Goal: Task Accomplishment & Management: Manage account settings

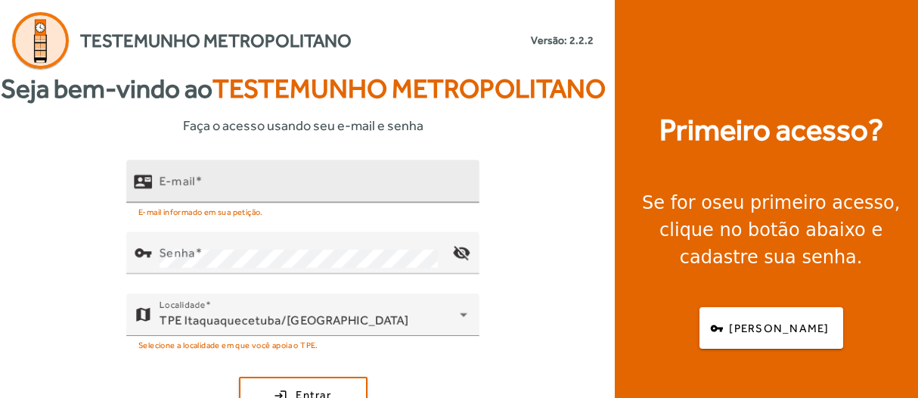
click at [249, 197] on input "E-mail" at bounding box center [314, 187] width 308 height 18
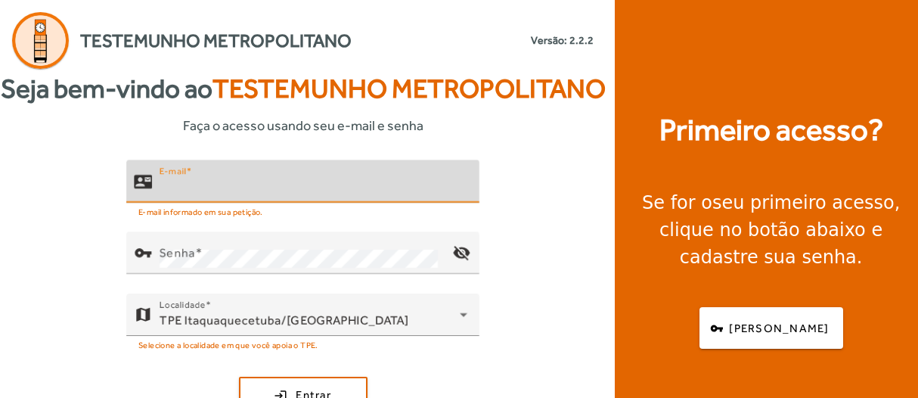
type input "**********"
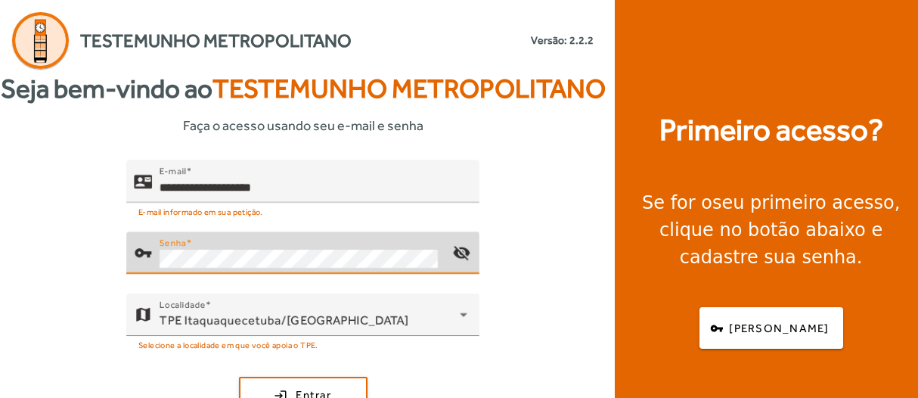
click at [581, 236] on div "**********" at bounding box center [303, 308] width 606 height 297
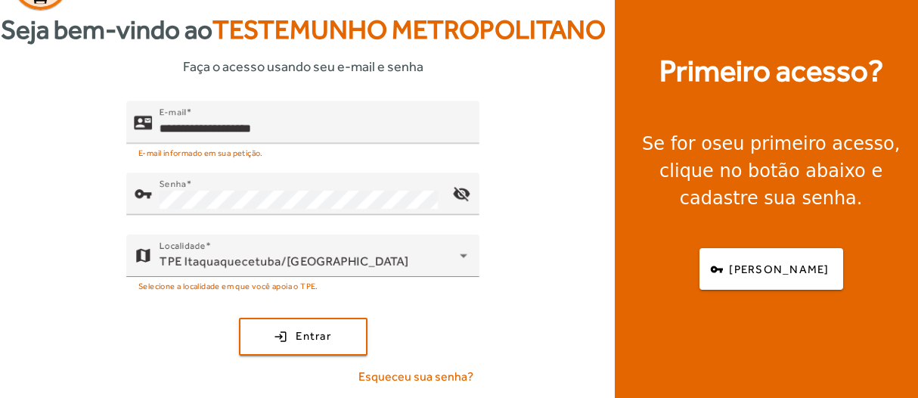
scroll to position [98, 0]
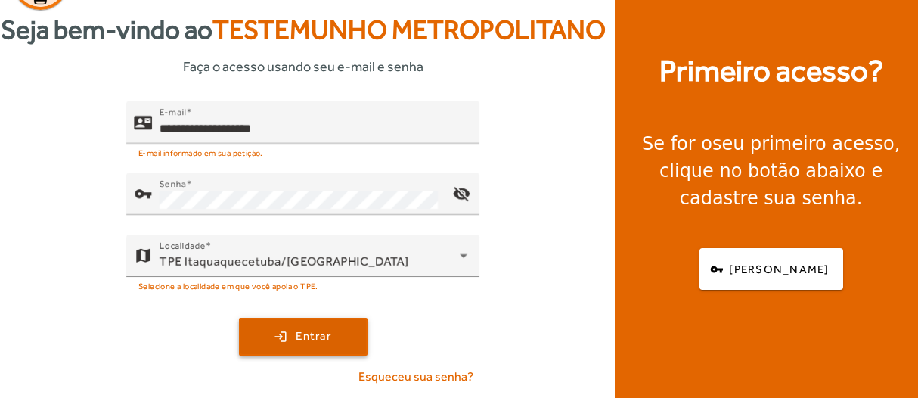
click at [256, 342] on span "submit" at bounding box center [303, 336] width 126 height 36
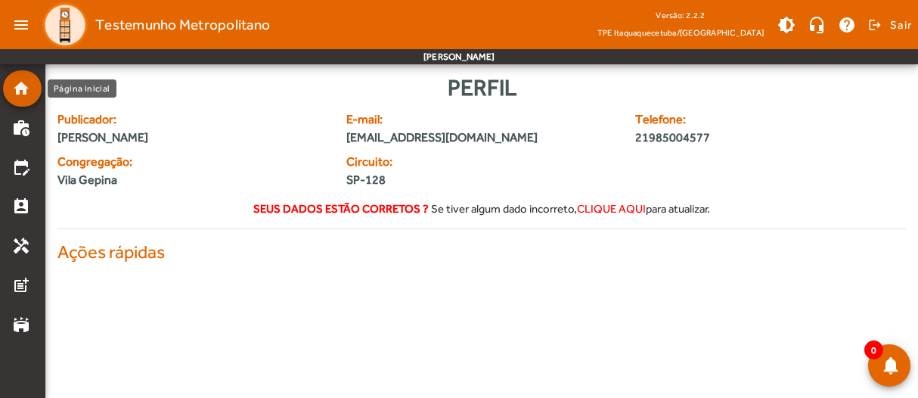
click at [29, 88] on mat-icon "home" at bounding box center [21, 88] width 18 height 18
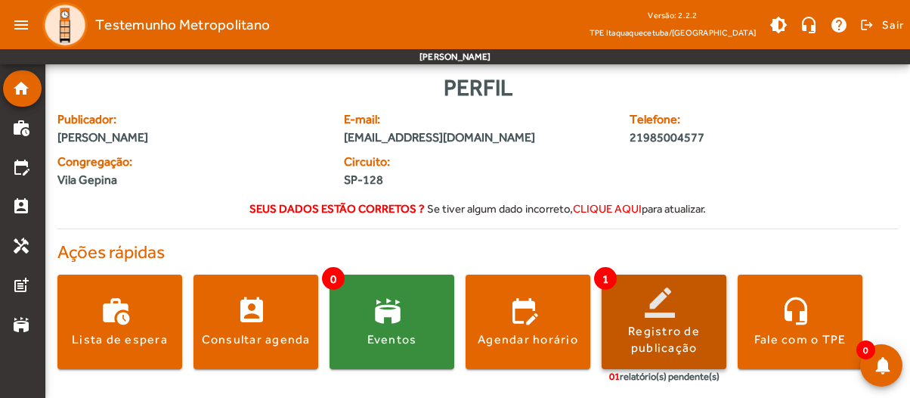
click at [671, 334] on div "Registro de publicação" at bounding box center [664, 340] width 125 height 34
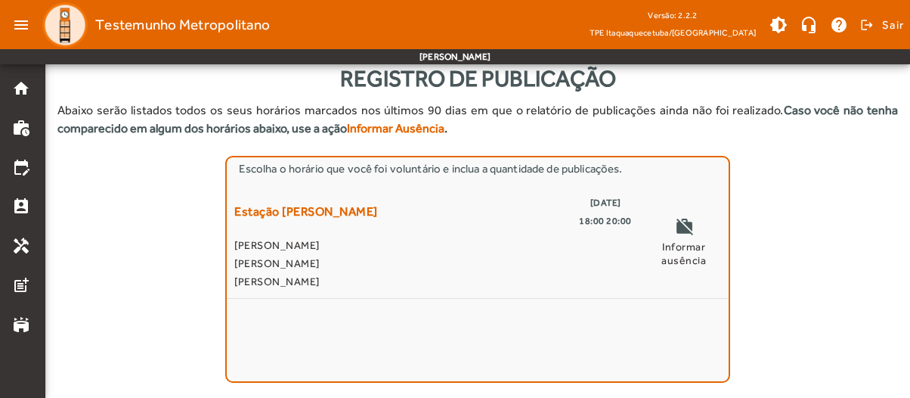
scroll to position [41, 0]
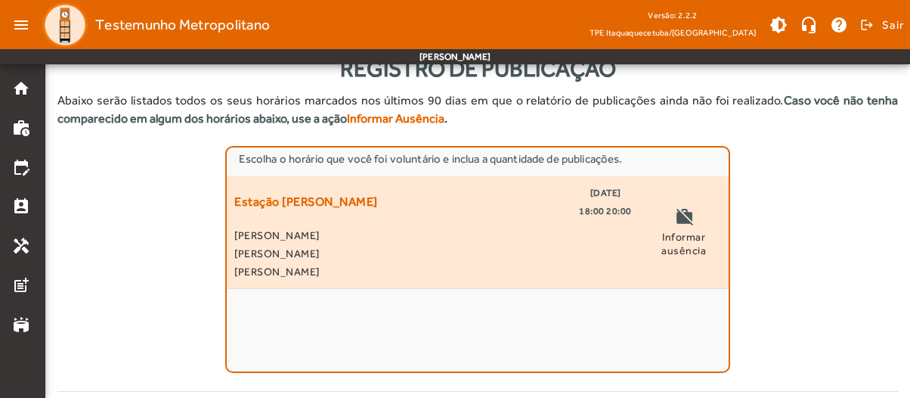
click at [681, 234] on span "Informar ausência" at bounding box center [684, 243] width 74 height 27
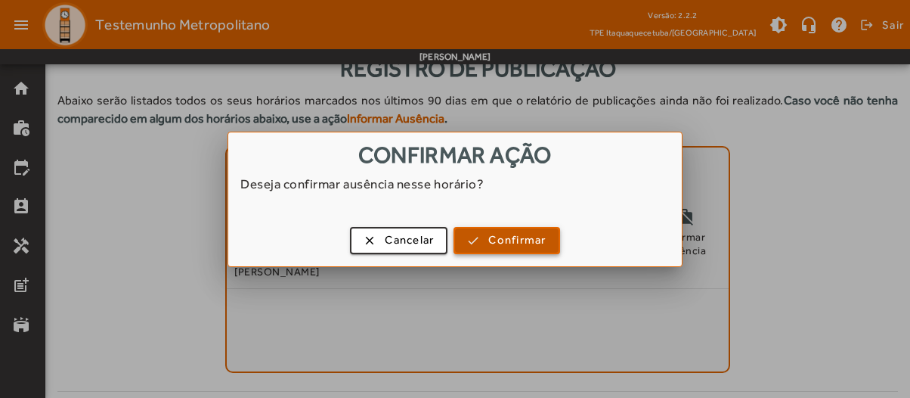
click at [487, 234] on span "button" at bounding box center [506, 240] width 103 height 36
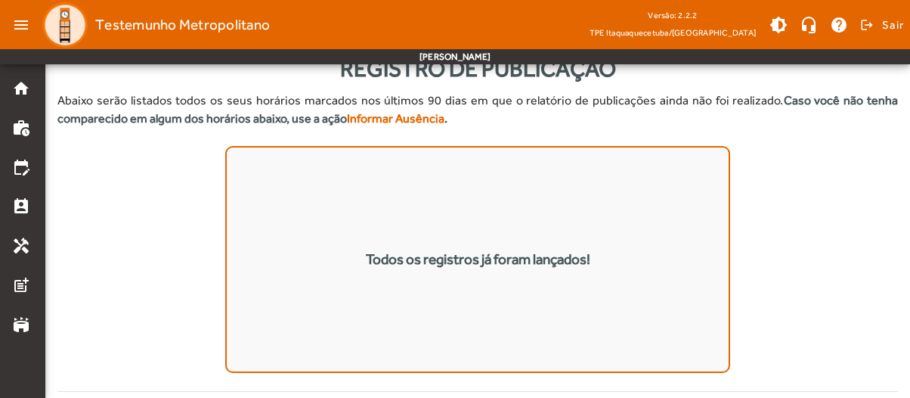
click at [377, 207] on mat-list "Todos os registros já foram lançados!" at bounding box center [477, 259] width 504 height 227
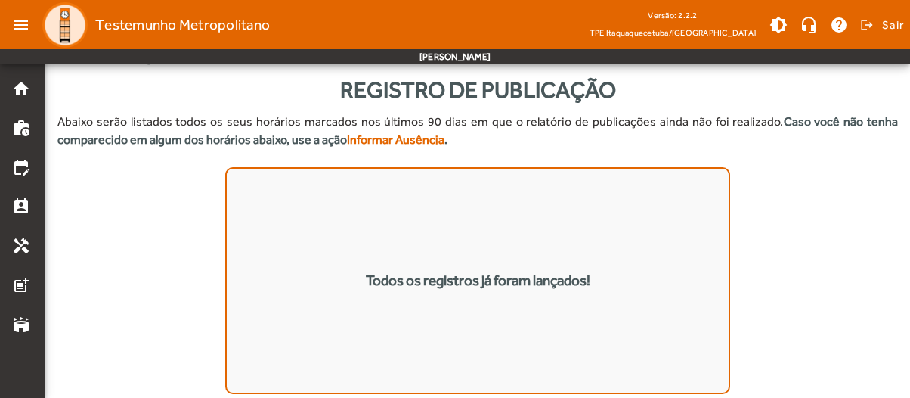
scroll to position [0, 0]
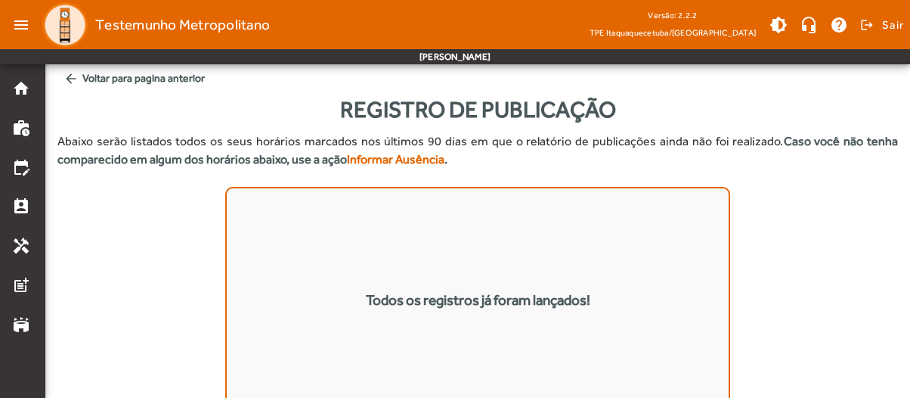
click at [95, 75] on span "arrow_back Voltar para pagina anterior" at bounding box center [477, 78] width 841 height 28
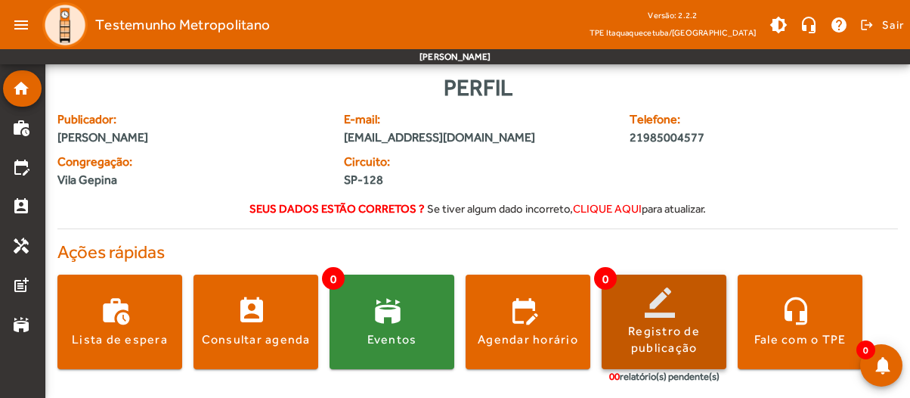
click at [670, 334] on div "Registro de publicação" at bounding box center [664, 340] width 125 height 34
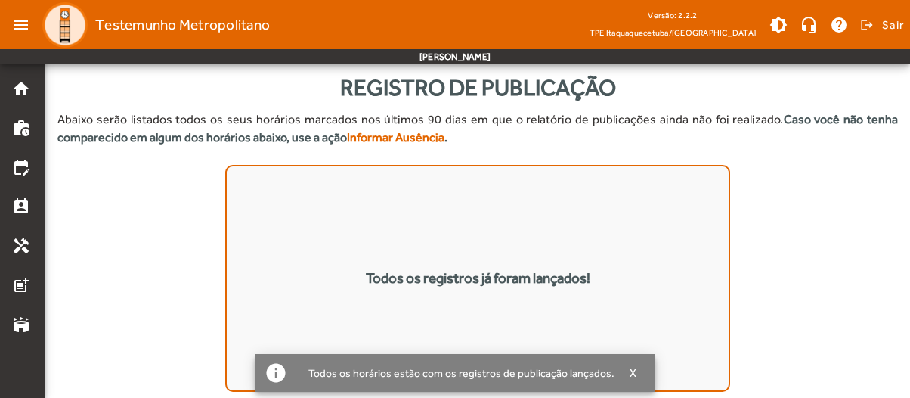
scroll to position [41, 0]
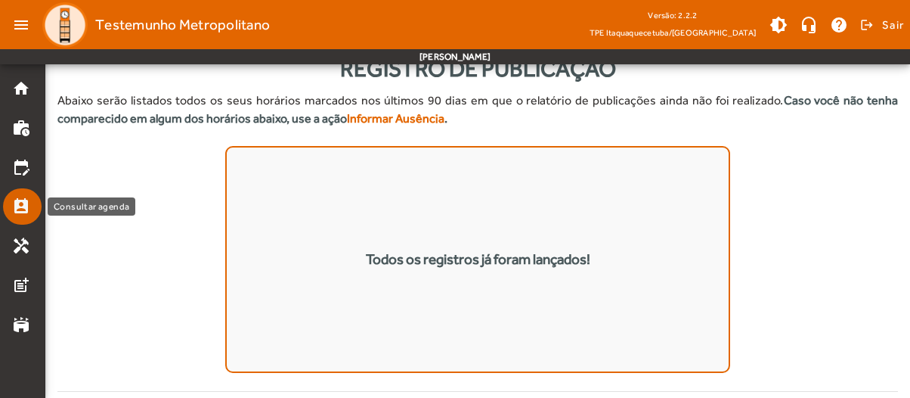
click at [22, 206] on mat-icon "perm_contact_calendar" at bounding box center [21, 206] width 18 height 18
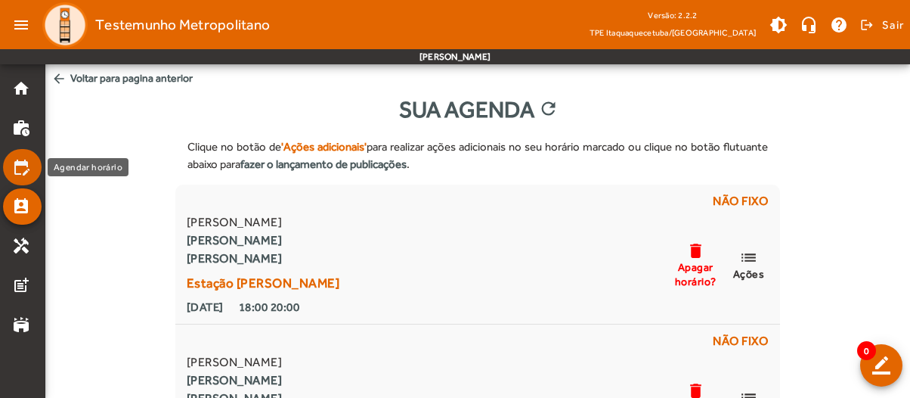
click at [20, 169] on mat-icon "edit_calendar" at bounding box center [21, 167] width 18 height 18
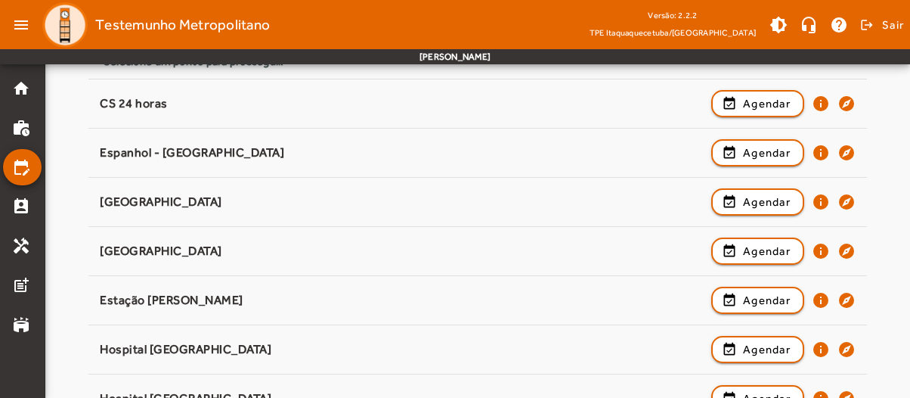
scroll to position [228, 0]
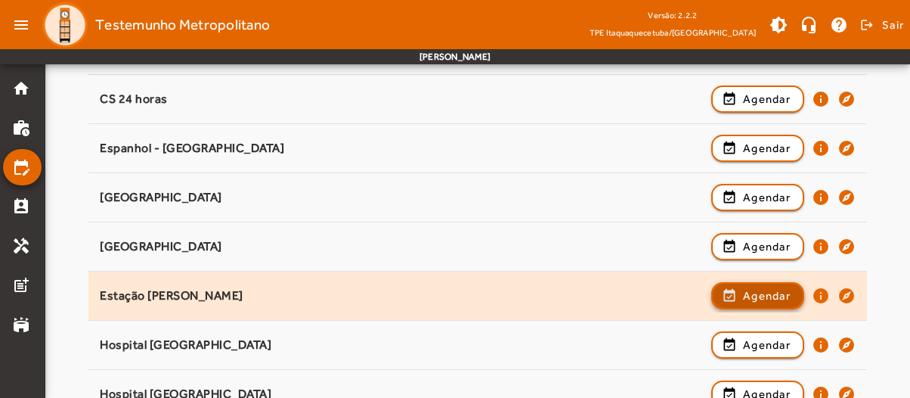
click at [745, 297] on span "Agendar" at bounding box center [767, 296] width 48 height 18
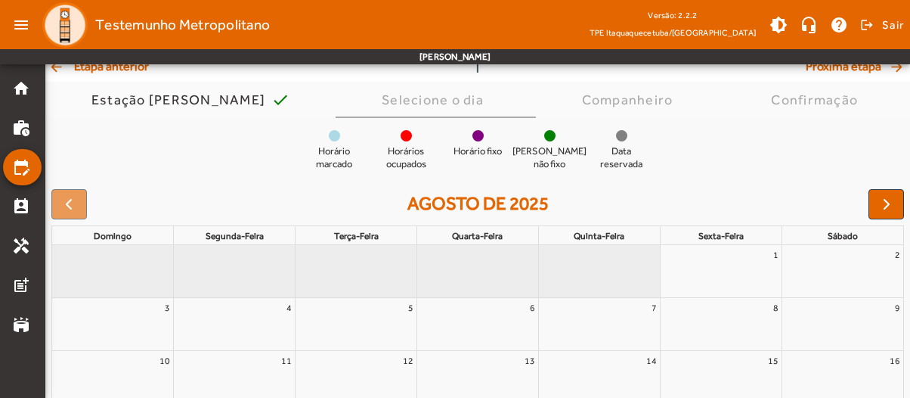
scroll to position [113, 0]
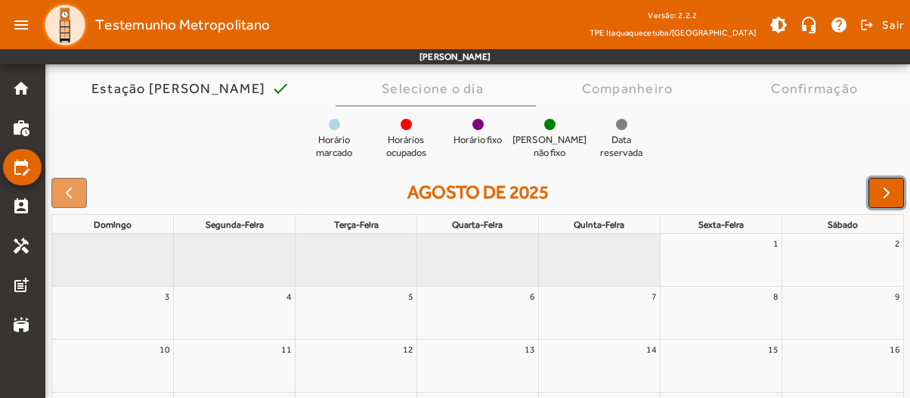
click at [882, 191] on span "button" at bounding box center [887, 193] width 18 height 18
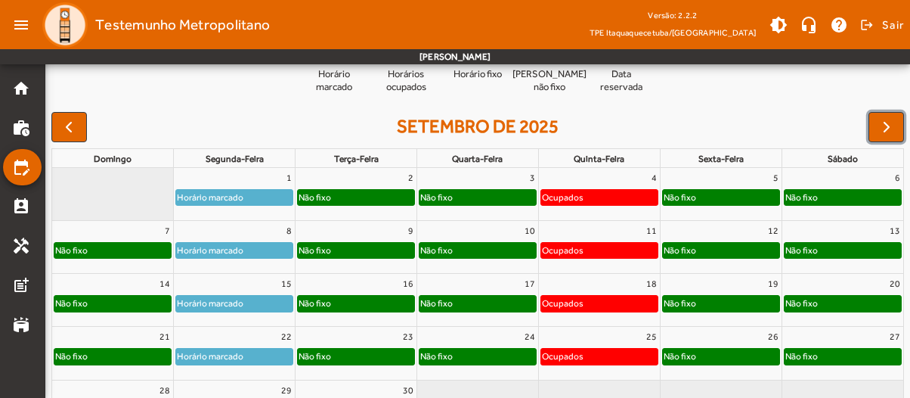
scroll to position [168, 0]
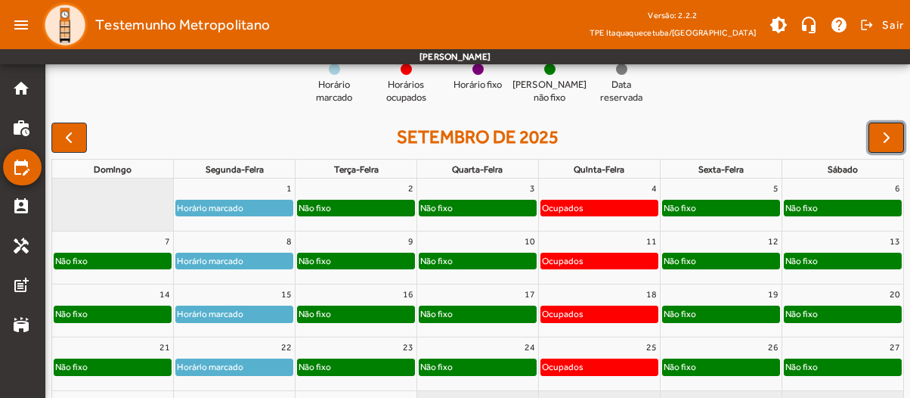
click at [882, 138] on span "button" at bounding box center [887, 138] width 18 height 18
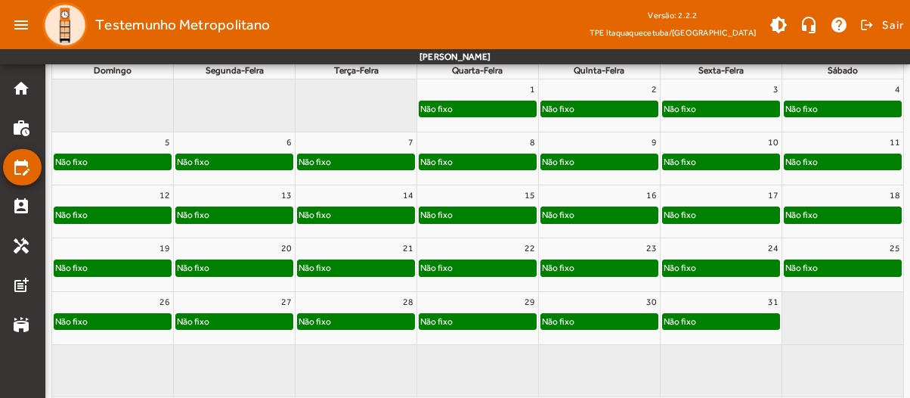
scroll to position [241, 0]
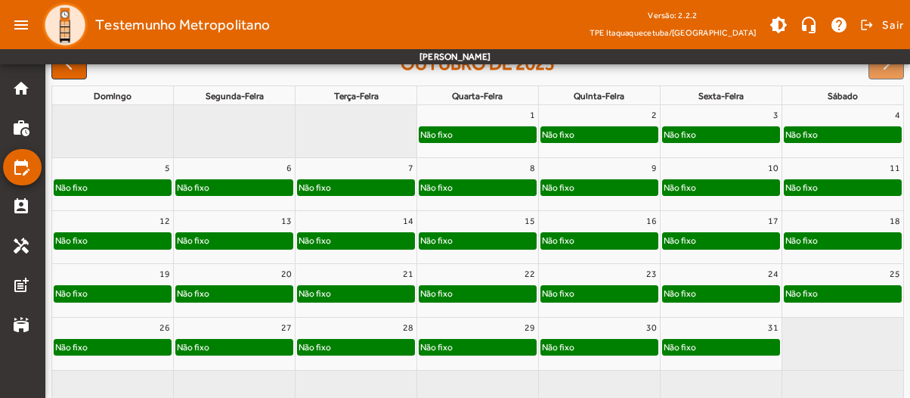
click at [226, 184] on div "Não fixo" at bounding box center [234, 187] width 116 height 15
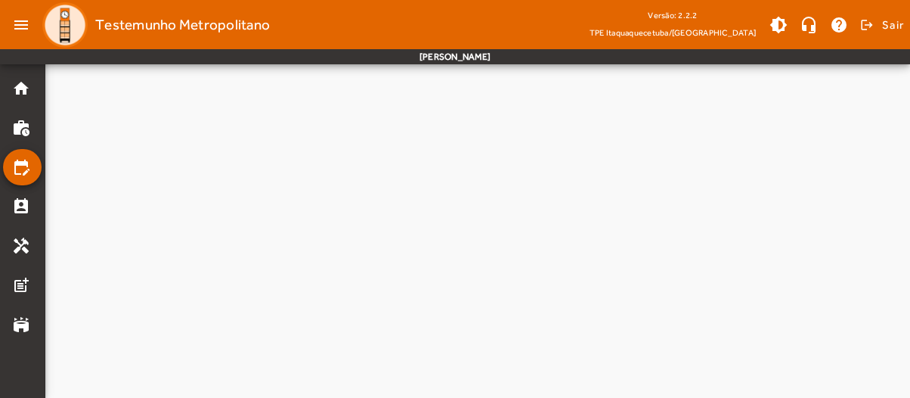
scroll to position [0, 0]
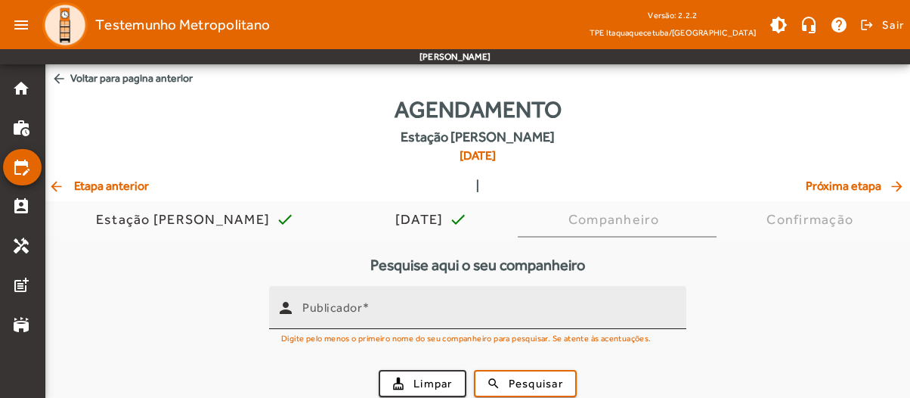
click at [325, 303] on mat-label "Publicador" at bounding box center [332, 307] width 60 height 14
click at [325, 305] on input "Publicador" at bounding box center [488, 314] width 372 height 18
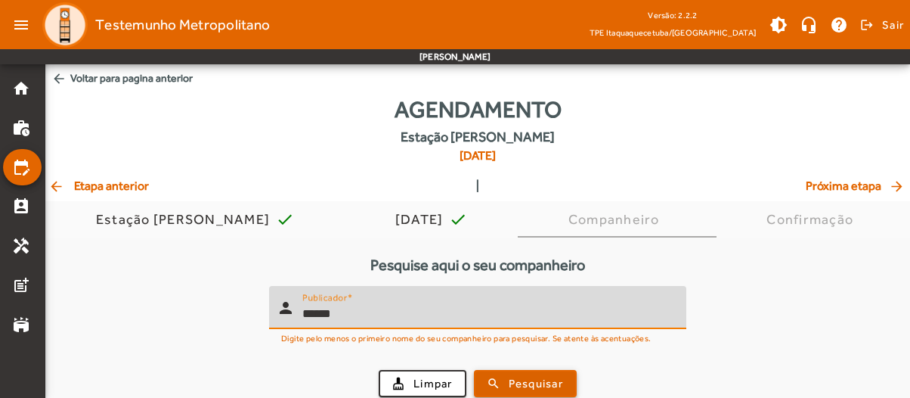
type input "******"
click at [535, 377] on span "Pesquisar" at bounding box center [536, 383] width 54 height 17
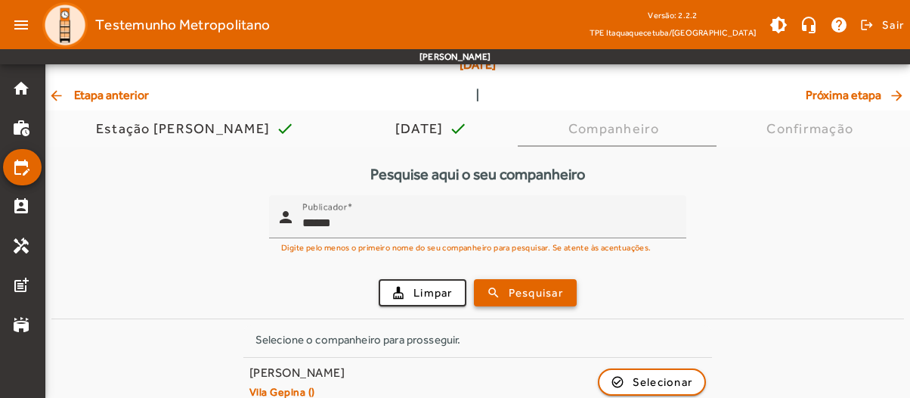
scroll to position [110, 0]
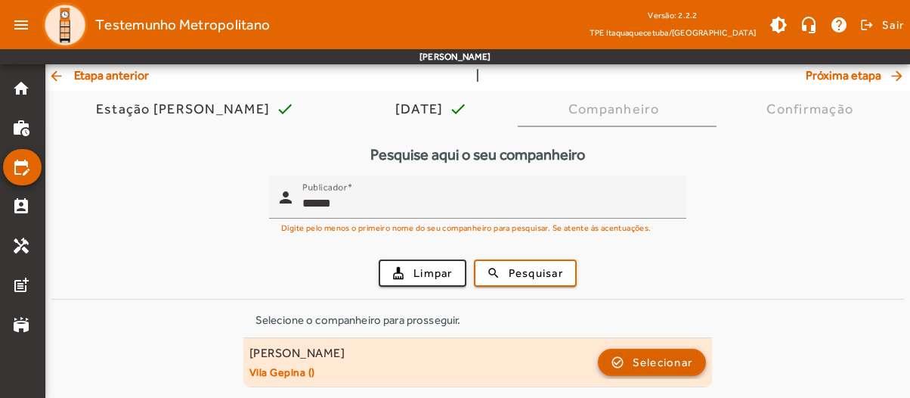
click at [659, 358] on span "Selecionar" at bounding box center [663, 362] width 60 height 18
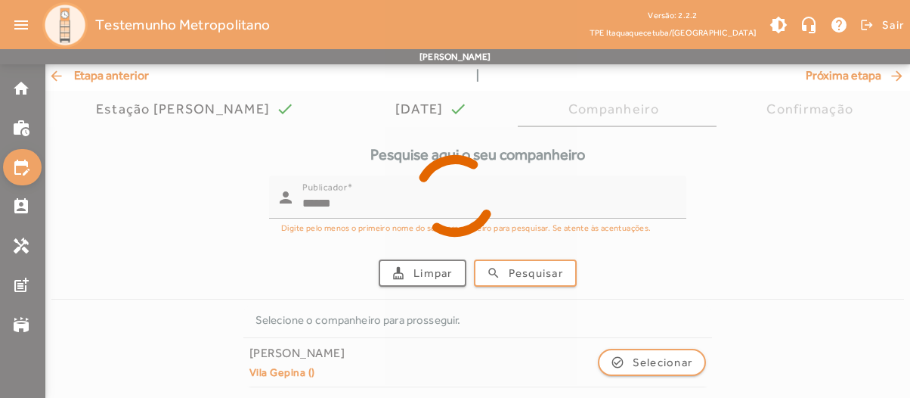
scroll to position [0, 0]
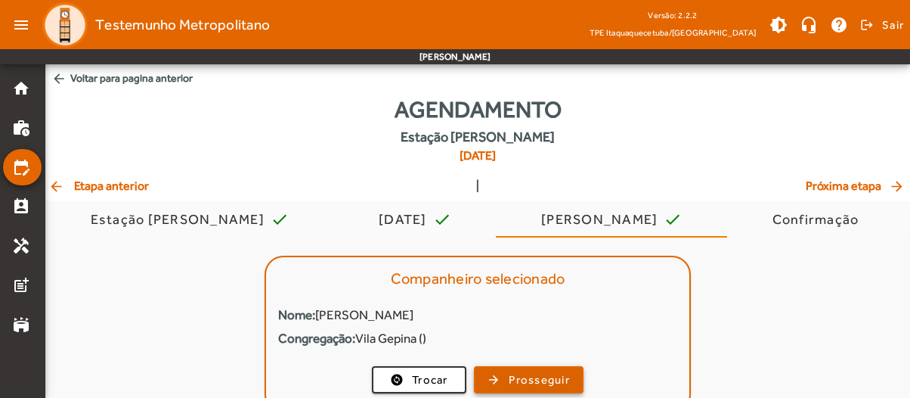
click at [510, 377] on span "Prosseguir" at bounding box center [539, 379] width 61 height 17
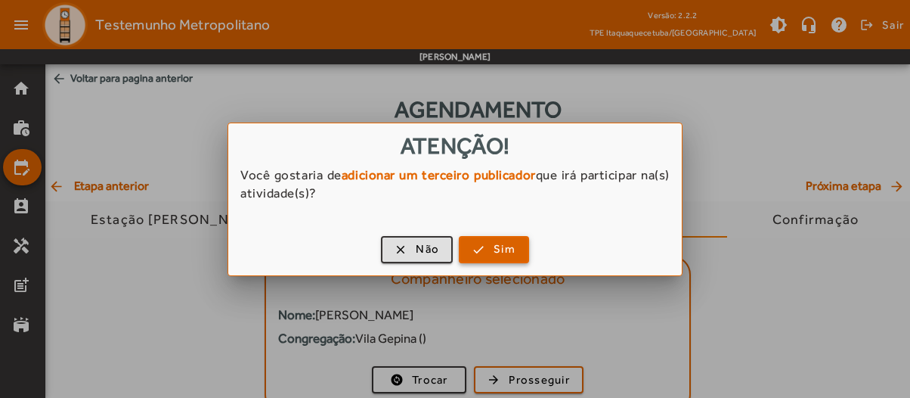
click at [501, 253] on span "Sim" at bounding box center [505, 248] width 22 height 17
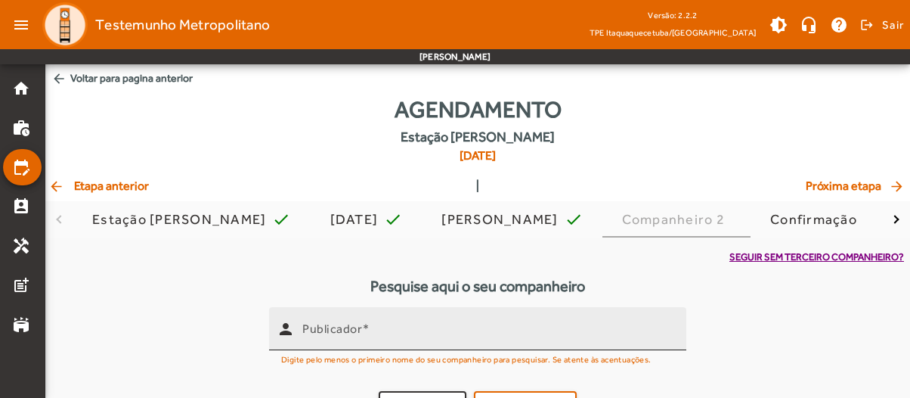
click at [404, 326] on input "Publicador" at bounding box center [488, 335] width 372 height 18
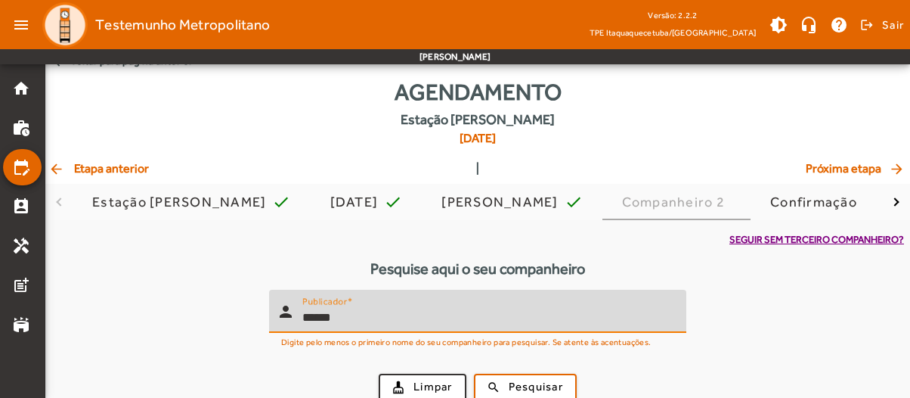
scroll to position [32, 0]
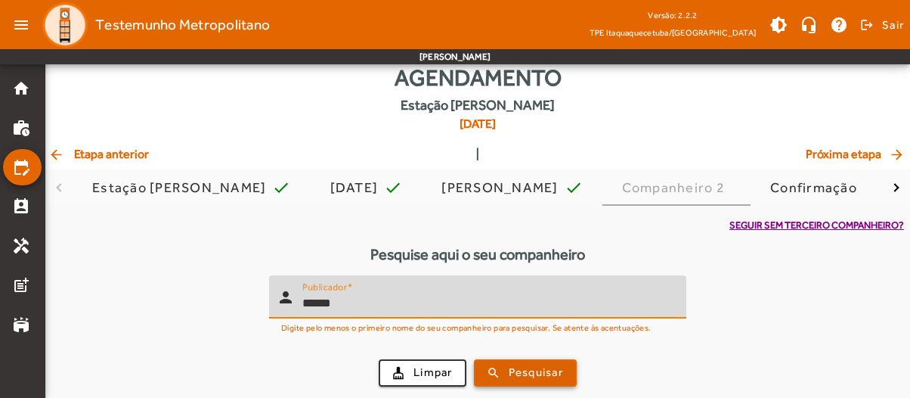
type input "******"
click at [519, 376] on span "Pesquisar" at bounding box center [536, 372] width 54 height 17
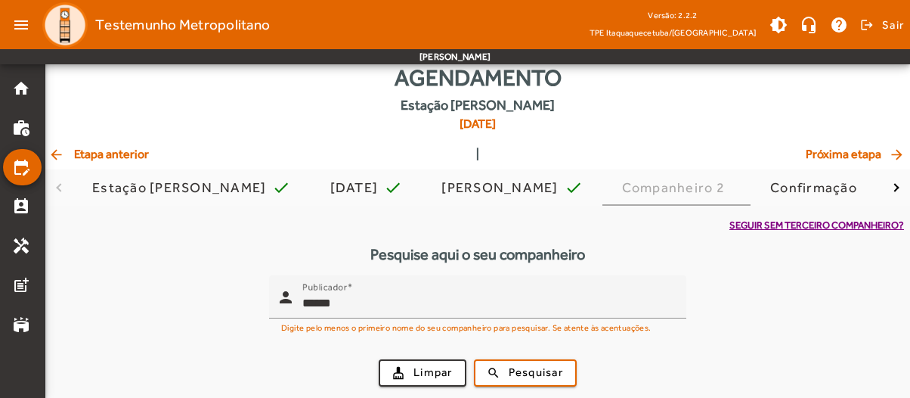
drag, startPoint x: 909, startPoint y: 235, endPoint x: 902, endPoint y: 315, distance: 80.4
click at [902, 315] on div "Seguir sem terceiro companheiro? Pesquise aqui o seu companheiro person Publica…" at bounding box center [477, 346] width 865 height 280
click at [768, 296] on form "person Publicador ****** Digite pelo menos o primeiro nome do seu companheiro p…" at bounding box center [477, 336] width 853 height 123
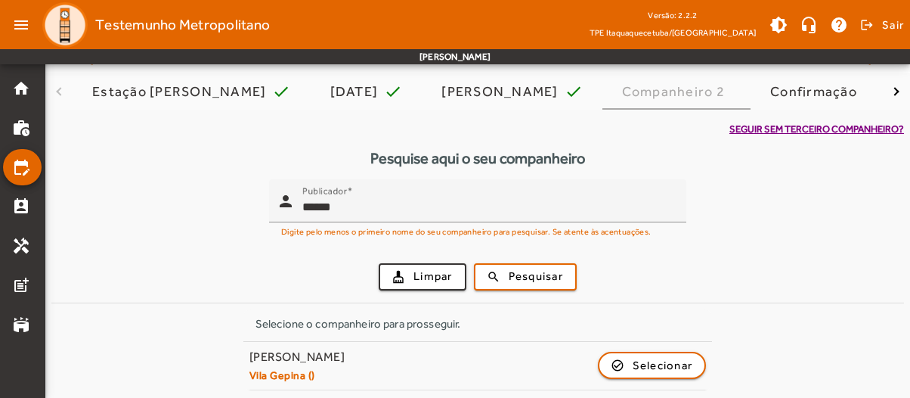
scroll to position [131, 0]
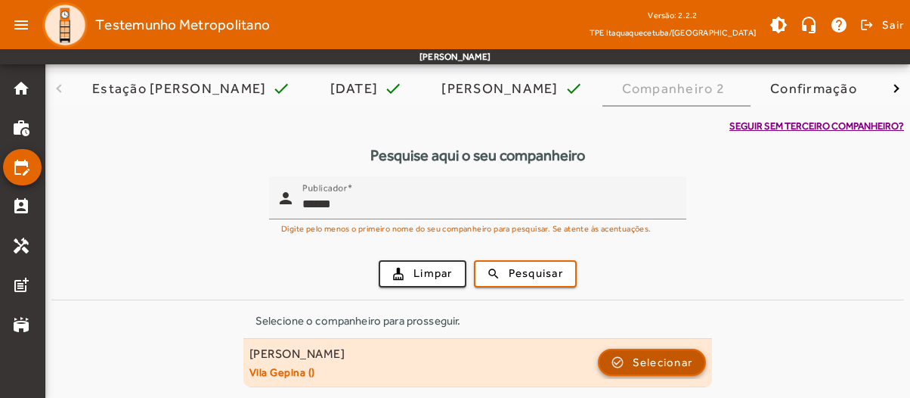
click at [634, 359] on span "Selecionar" at bounding box center [663, 362] width 60 height 18
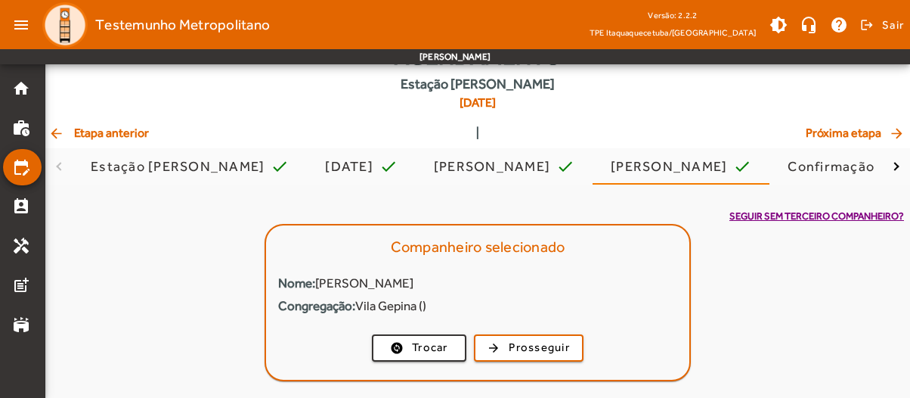
scroll to position [54, 0]
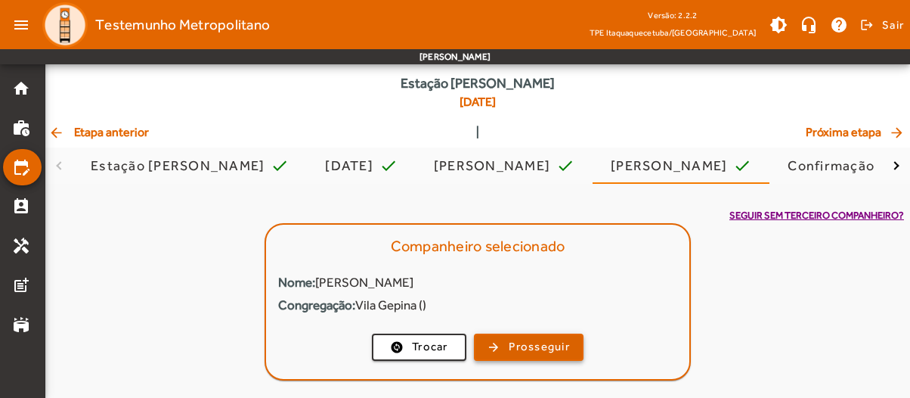
click at [523, 342] on span "Prosseguir" at bounding box center [539, 346] width 61 height 17
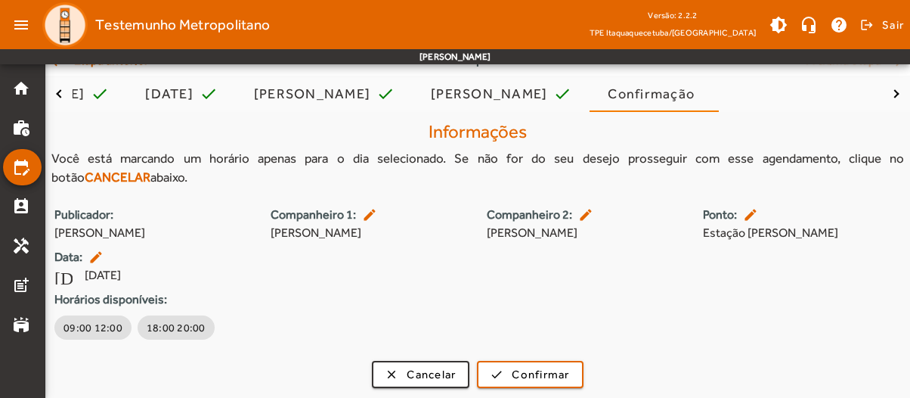
scroll to position [127, 0]
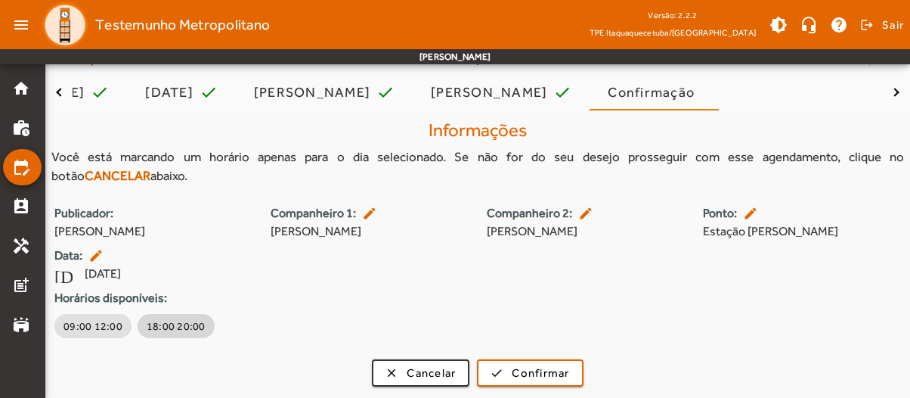
click at [162, 326] on span "18:00 20:00" at bounding box center [176, 325] width 59 height 15
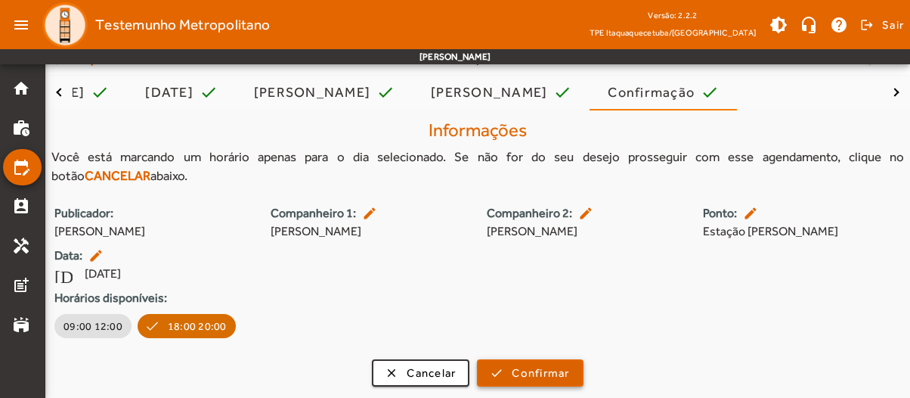
click at [529, 379] on span "Confirmar" at bounding box center [540, 372] width 57 height 17
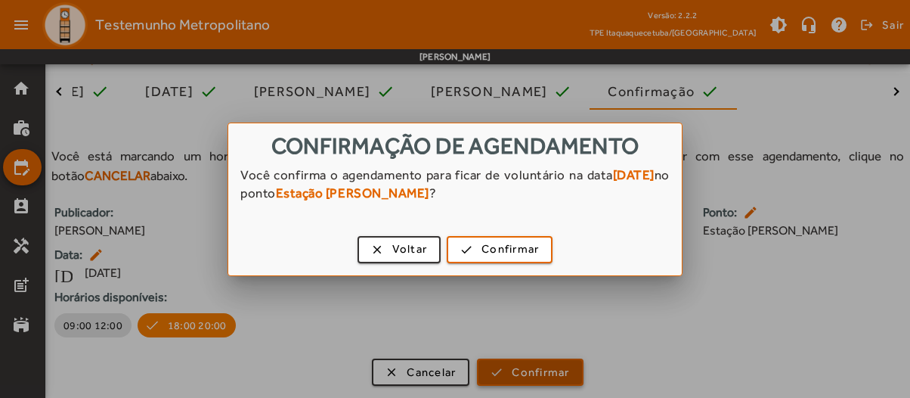
scroll to position [0, 0]
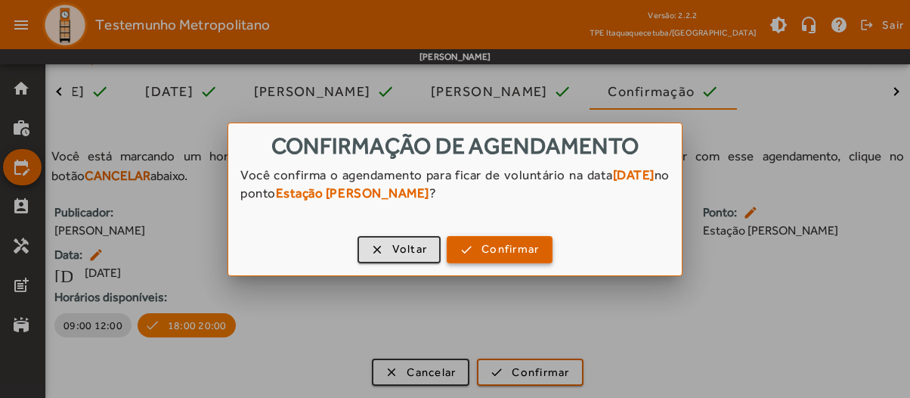
click at [492, 240] on span "Confirmar" at bounding box center [510, 248] width 57 height 17
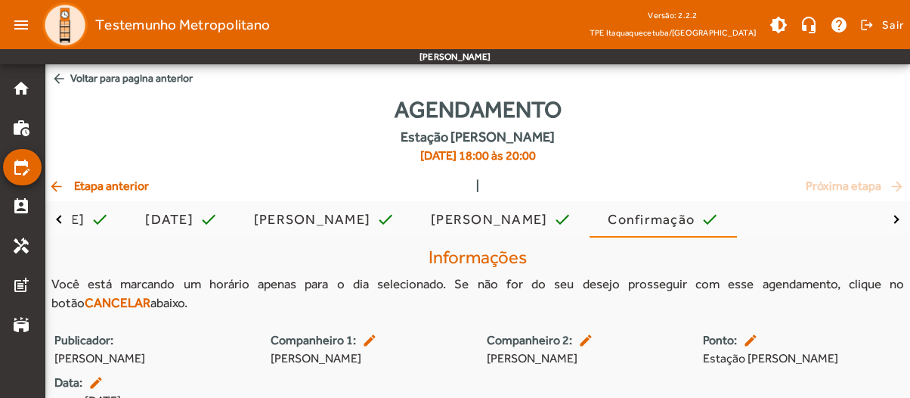
scroll to position [127, 0]
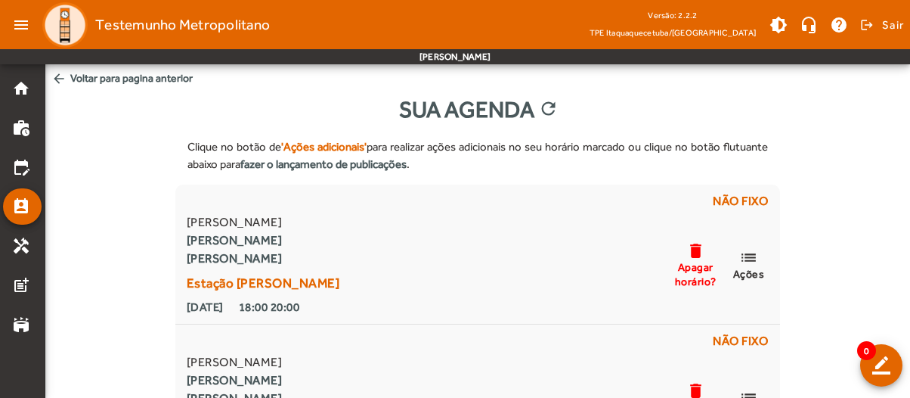
click at [65, 76] on mat-icon "arrow_back" at bounding box center [58, 78] width 15 height 15
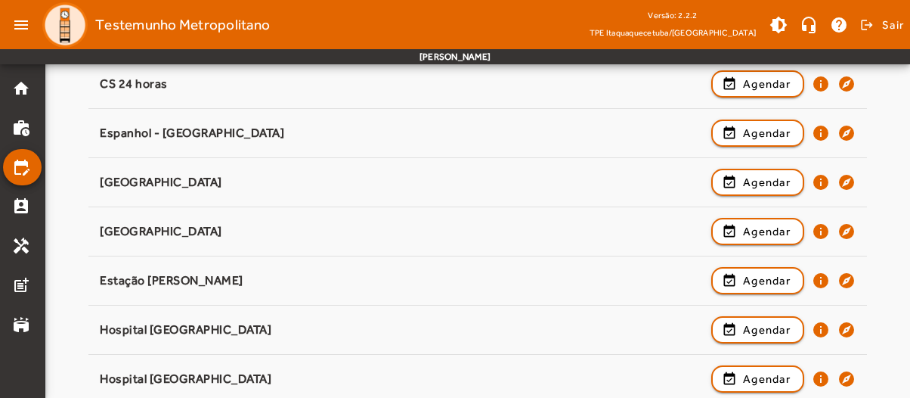
scroll to position [249, 0]
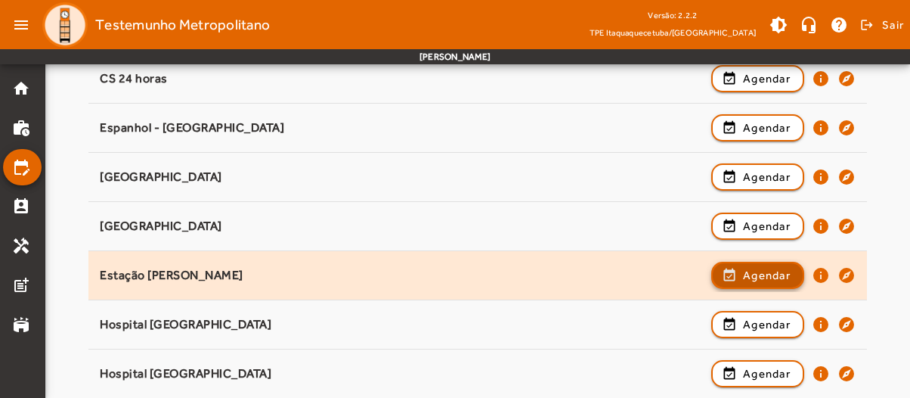
click at [767, 280] on span "Agendar" at bounding box center [767, 275] width 48 height 18
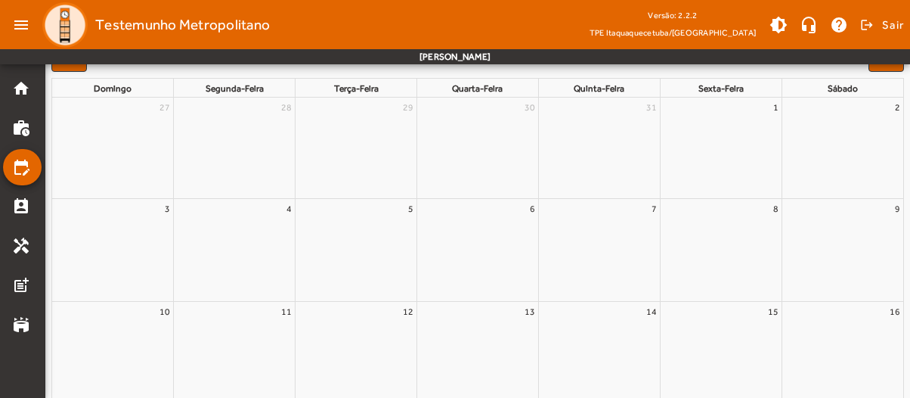
scroll to position [0, 0]
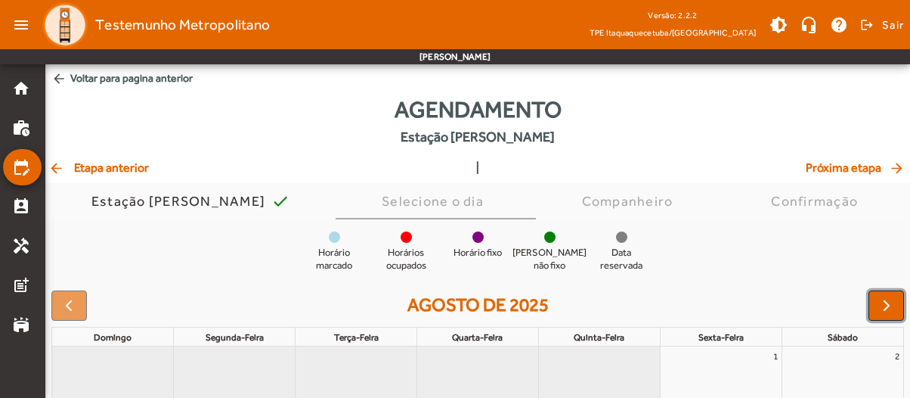
click at [881, 305] on span "button" at bounding box center [887, 305] width 18 height 18
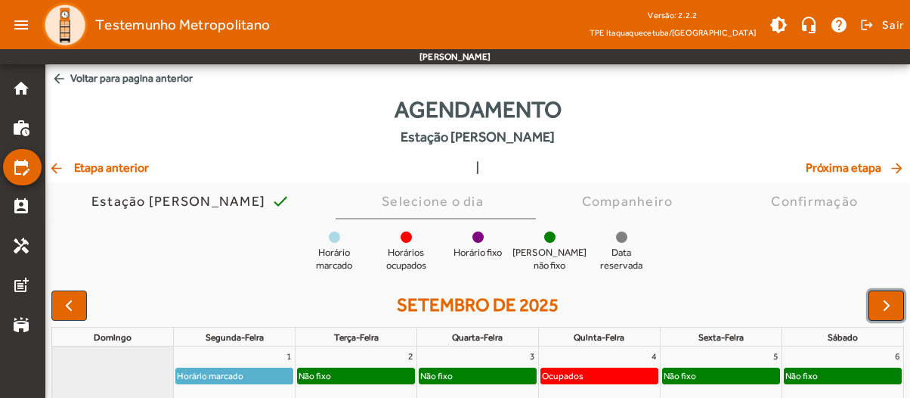
click at [881, 305] on span "button" at bounding box center [887, 305] width 18 height 18
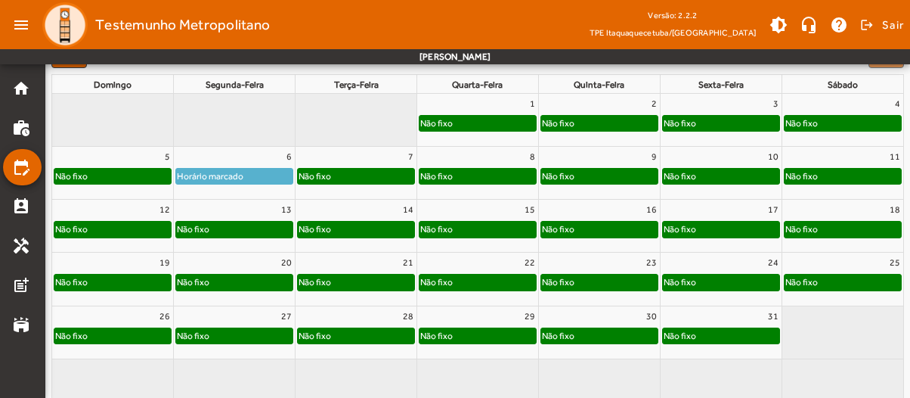
scroll to position [257, 0]
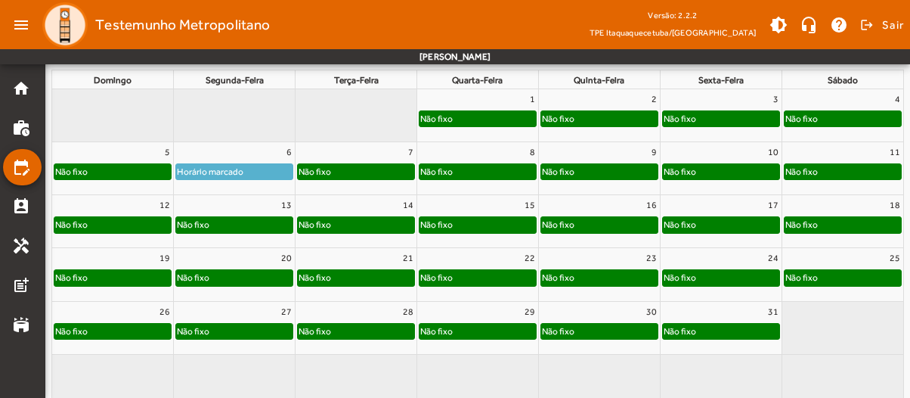
click at [207, 224] on div "Não fixo" at bounding box center [193, 224] width 34 height 15
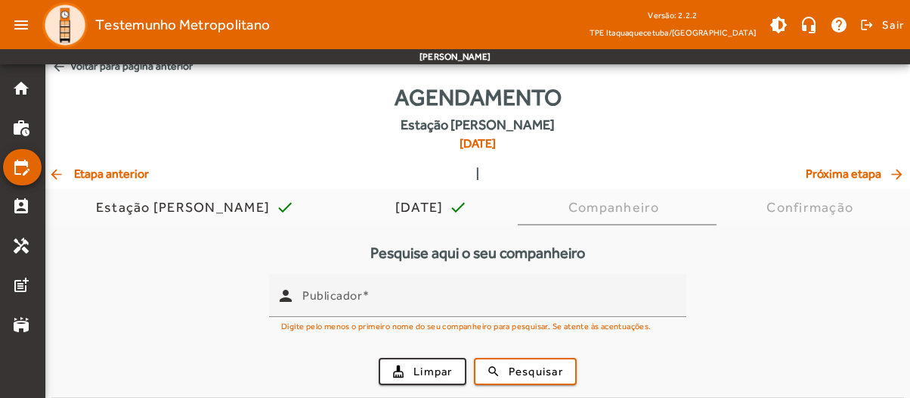
scroll to position [0, 0]
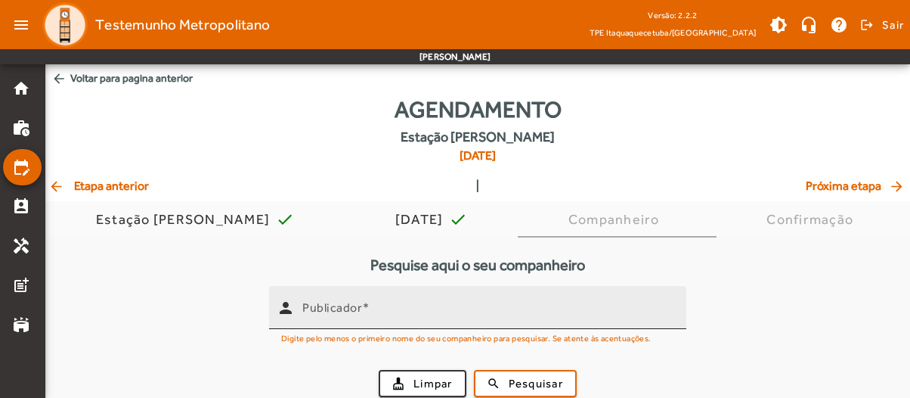
click at [364, 303] on span at bounding box center [366, 307] width 8 height 14
click at [364, 305] on input "Publicador" at bounding box center [488, 314] width 372 height 18
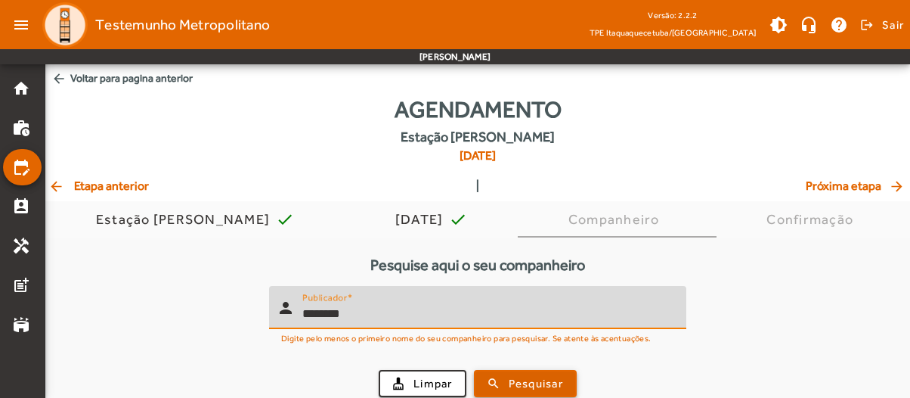
type input "********"
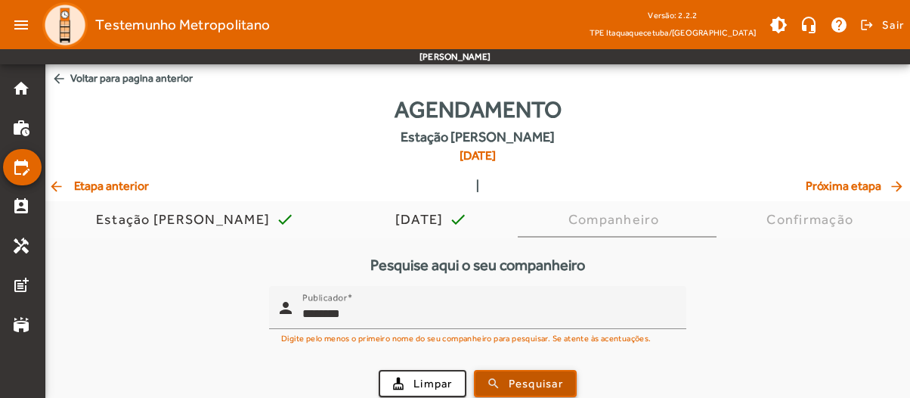
click at [507, 390] on span "submit" at bounding box center [526, 383] width 100 height 36
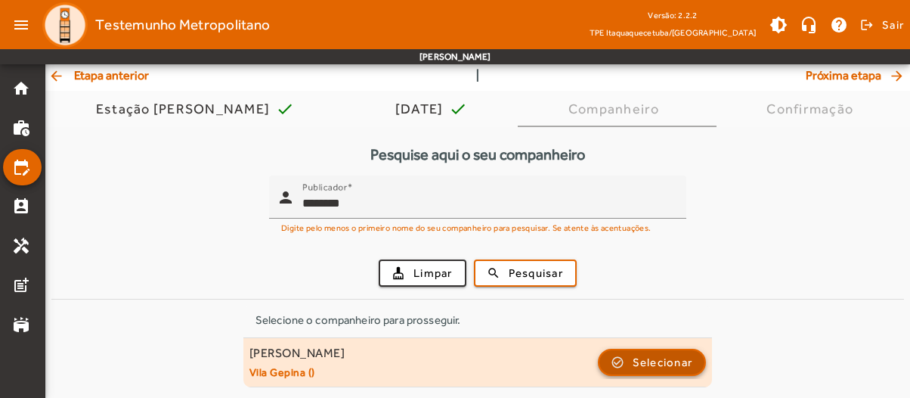
click at [662, 364] on span "Selecionar" at bounding box center [663, 362] width 60 height 18
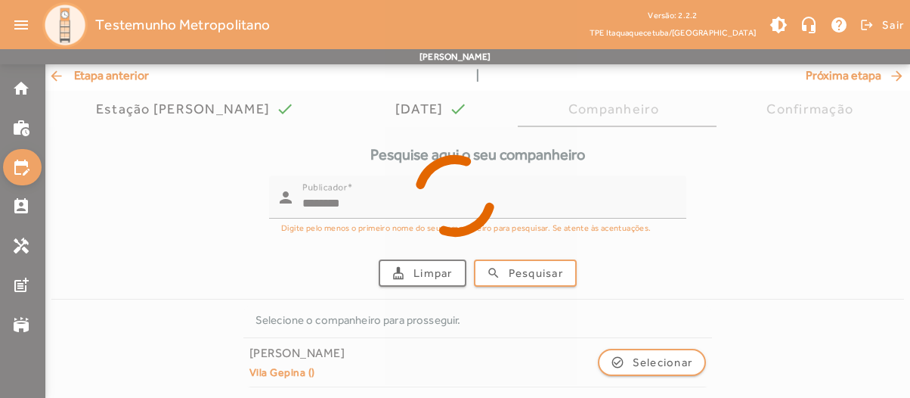
scroll to position [0, 0]
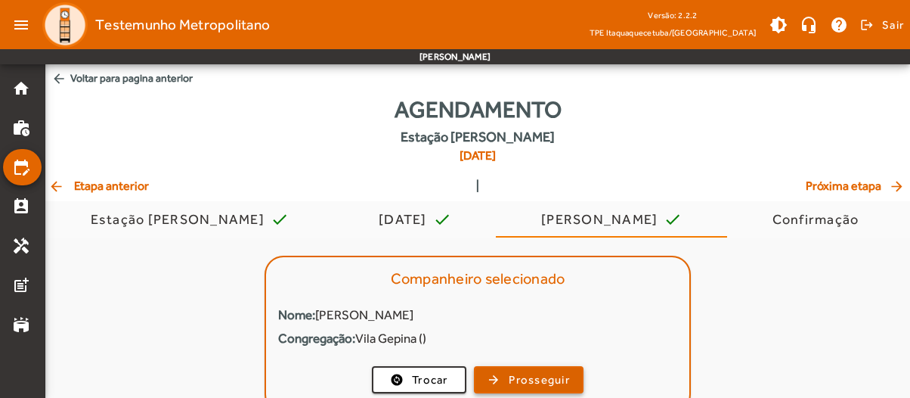
click at [509, 380] on span "Prosseguir" at bounding box center [539, 379] width 61 height 17
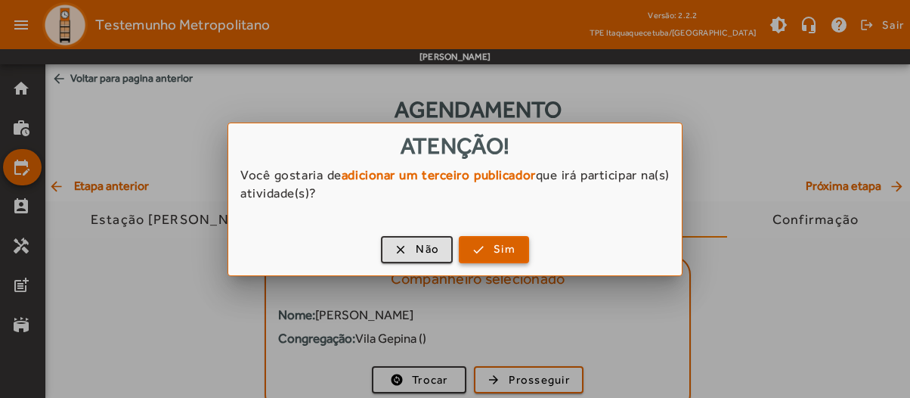
click at [494, 244] on span "Sim" at bounding box center [505, 248] width 22 height 17
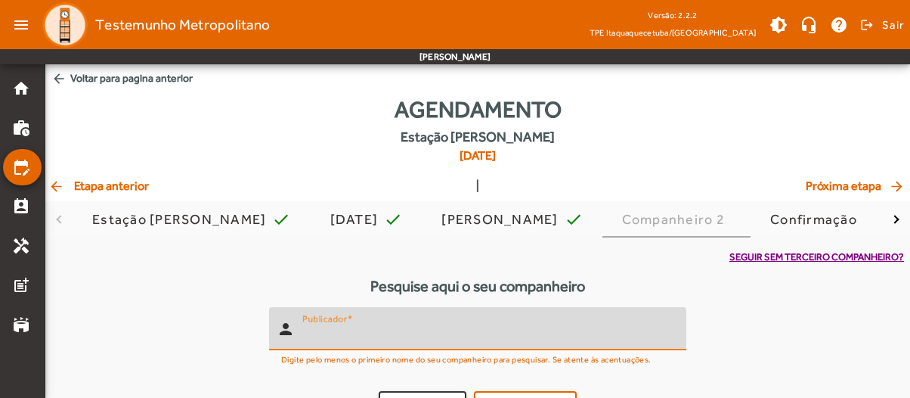
click at [407, 329] on input "Publicador" at bounding box center [488, 335] width 372 height 18
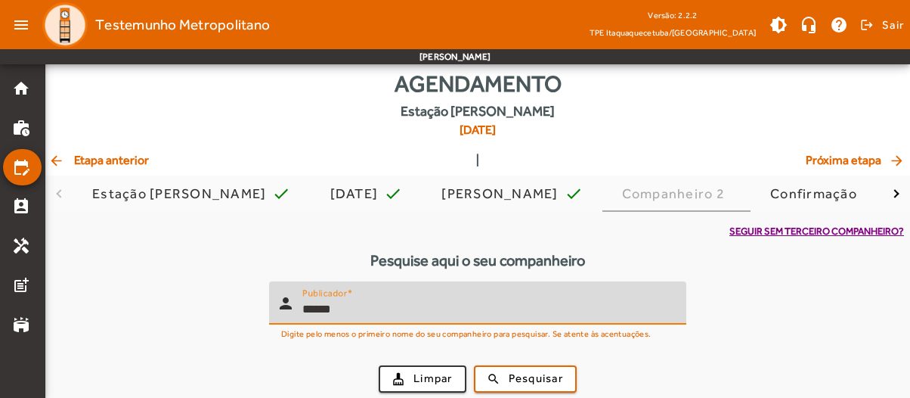
scroll to position [32, 0]
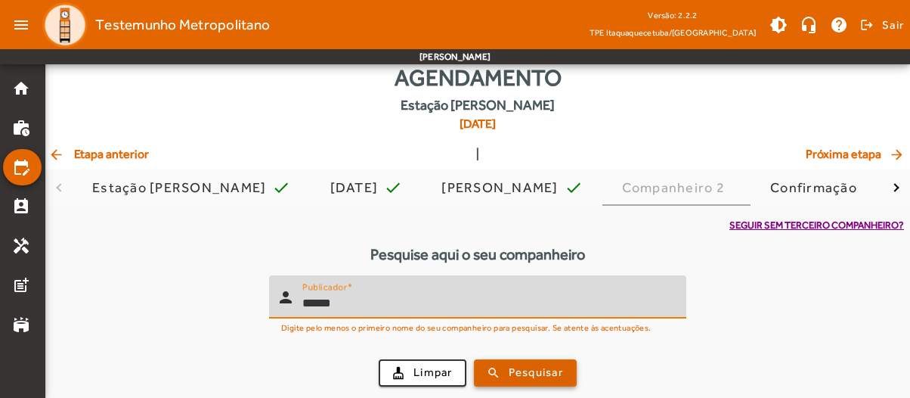
type input "******"
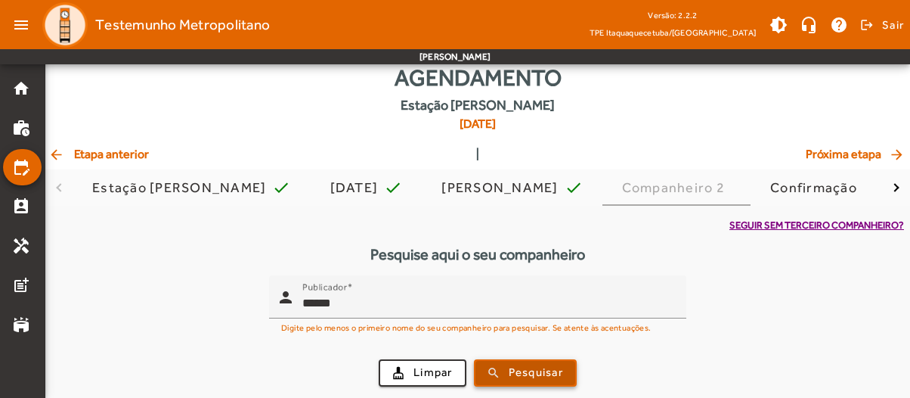
click at [556, 369] on span "Pesquisar" at bounding box center [536, 372] width 54 height 17
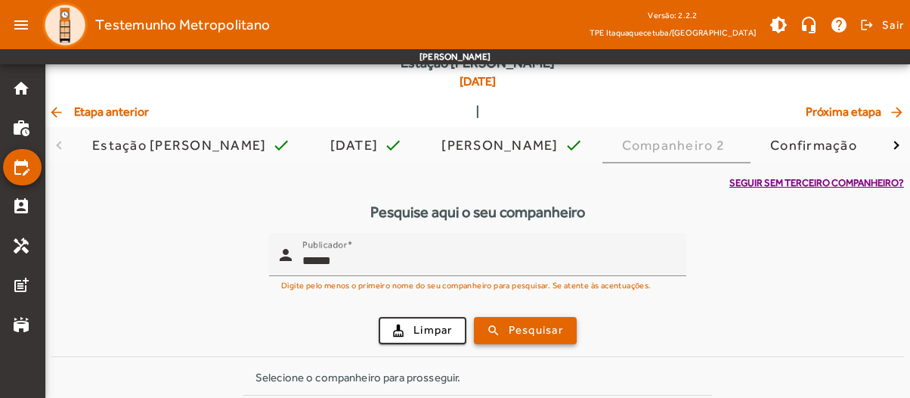
scroll to position [131, 0]
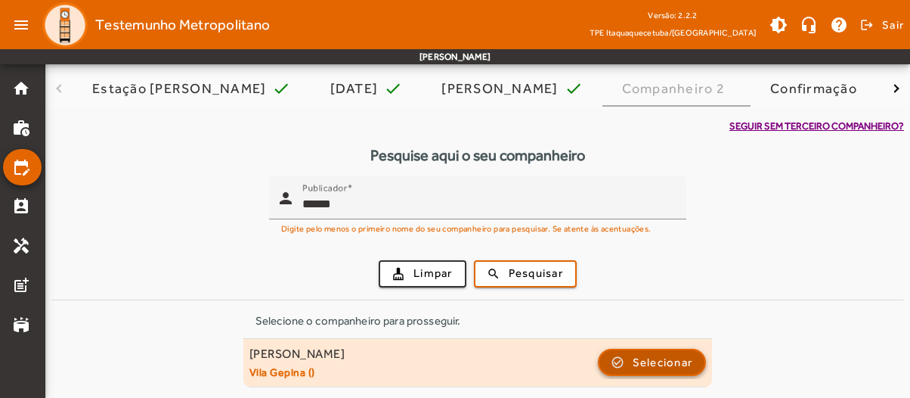
click at [660, 361] on span "Selecionar" at bounding box center [663, 362] width 60 height 18
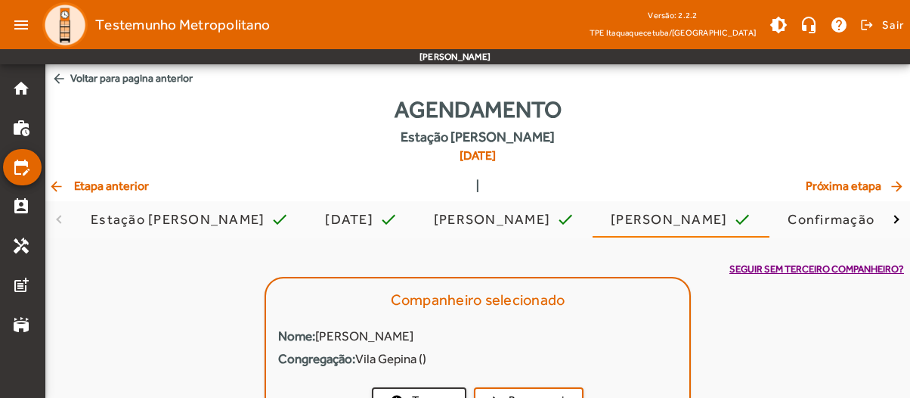
scroll to position [54, 0]
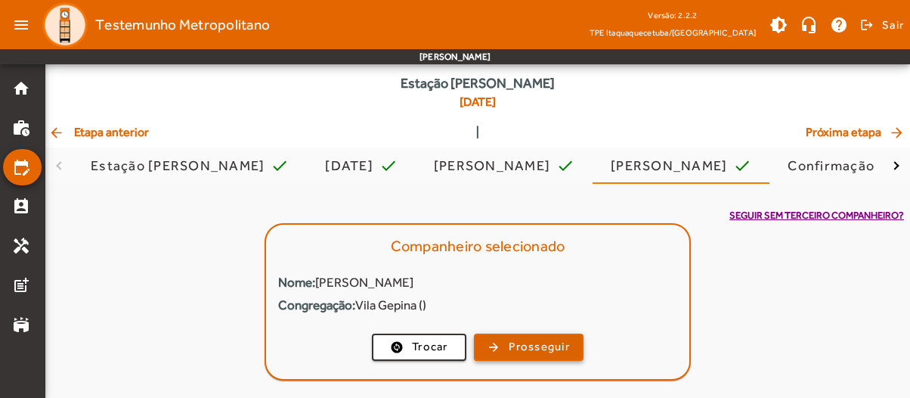
click at [550, 338] on span "Prosseguir" at bounding box center [539, 346] width 61 height 17
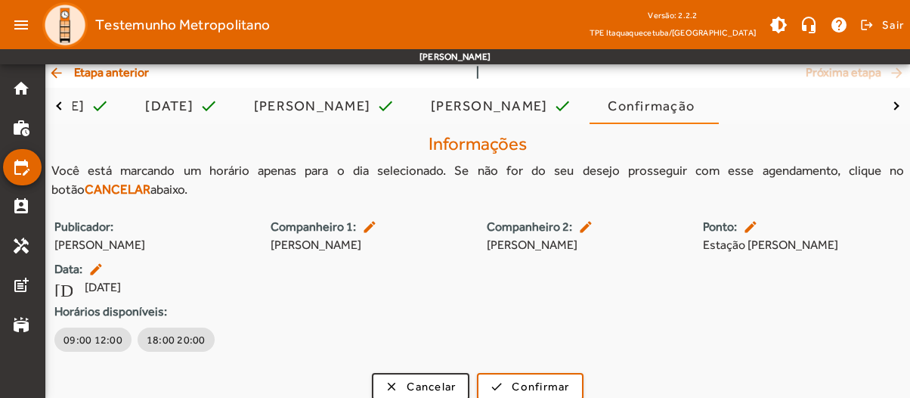
scroll to position [127, 0]
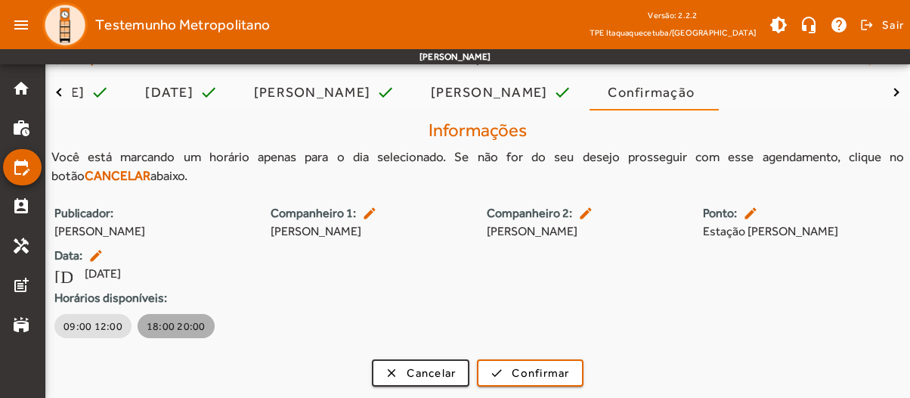
click at [188, 326] on span "18:00 20:00" at bounding box center [176, 325] width 59 height 15
click at [513, 386] on div "Informações Você está marcando um horário apenas para o dia selecionado. Se não…" at bounding box center [477, 254] width 865 height 288
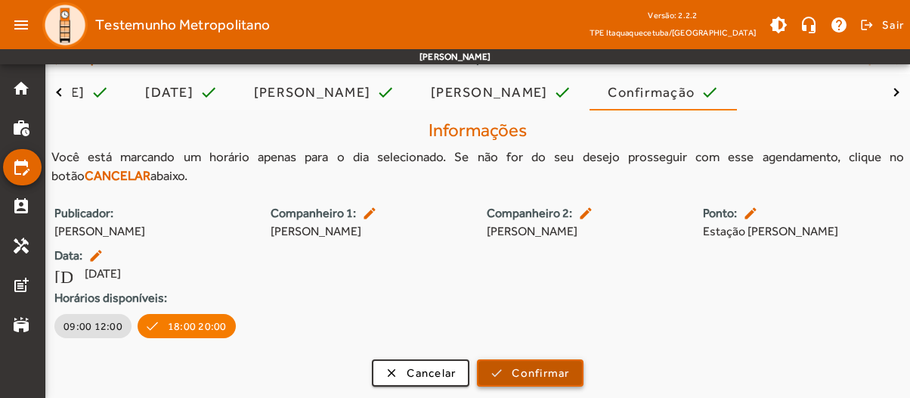
click at [528, 373] on span "Confirmar" at bounding box center [540, 372] width 57 height 17
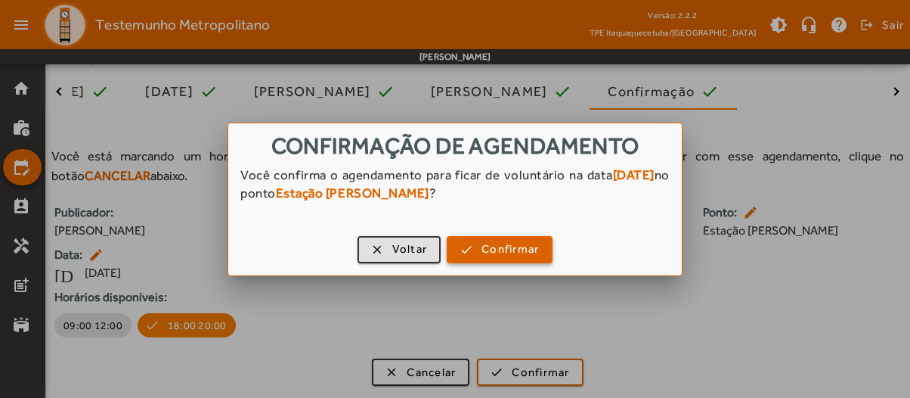
click at [494, 244] on span "Confirmar" at bounding box center [510, 248] width 57 height 17
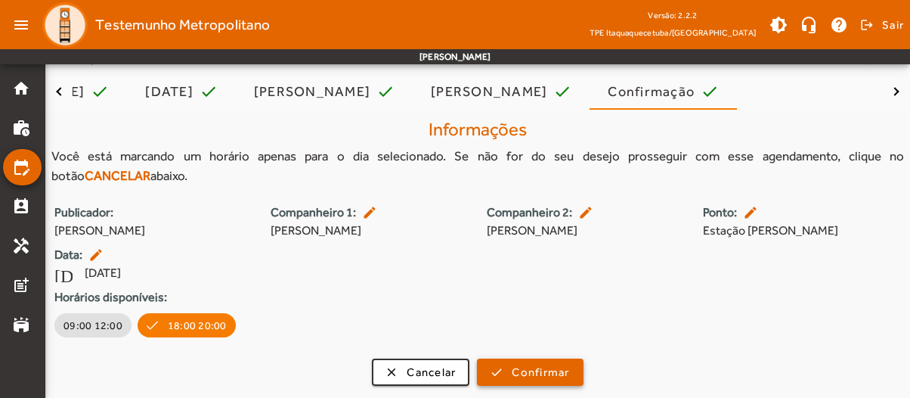
scroll to position [127, 0]
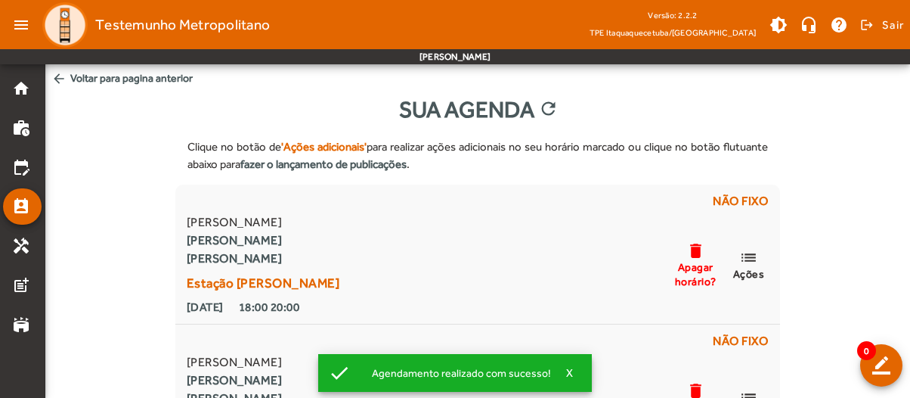
click at [62, 78] on mat-icon "arrow_back" at bounding box center [58, 78] width 15 height 15
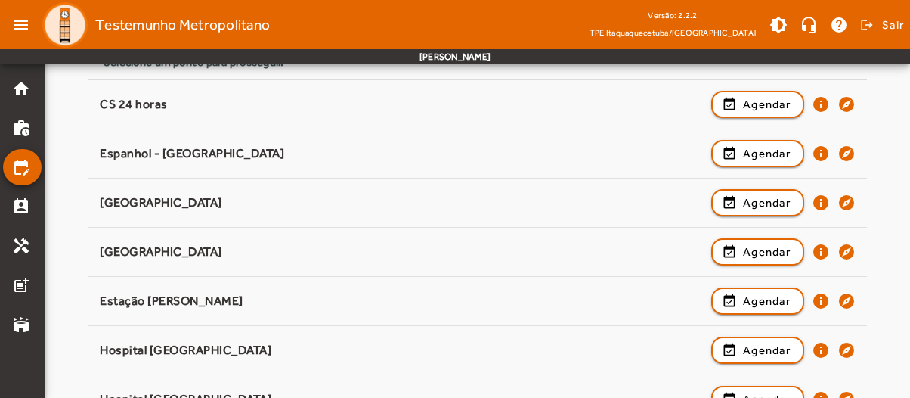
scroll to position [230, 0]
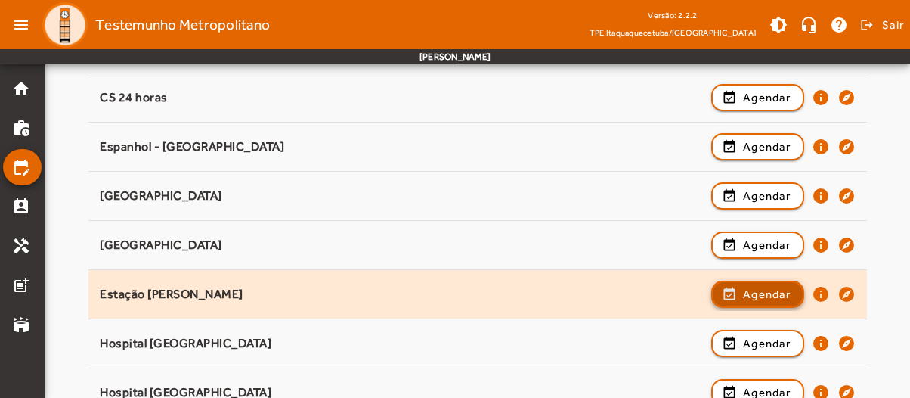
click at [754, 288] on span "Agendar" at bounding box center [767, 294] width 48 height 18
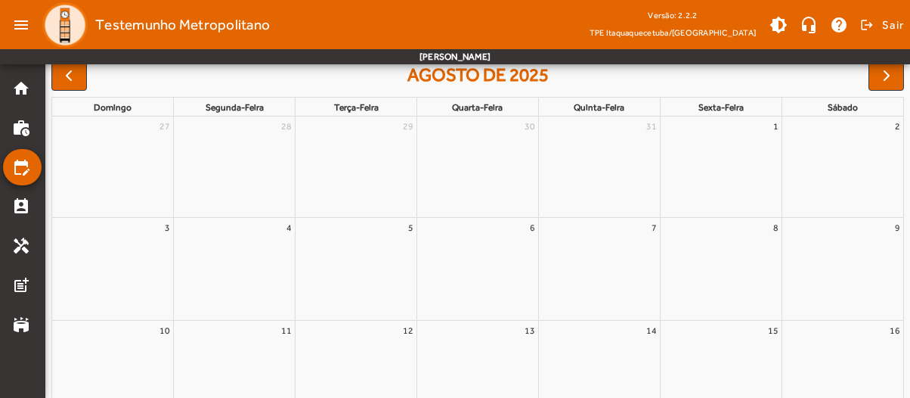
scroll to position [0, 0]
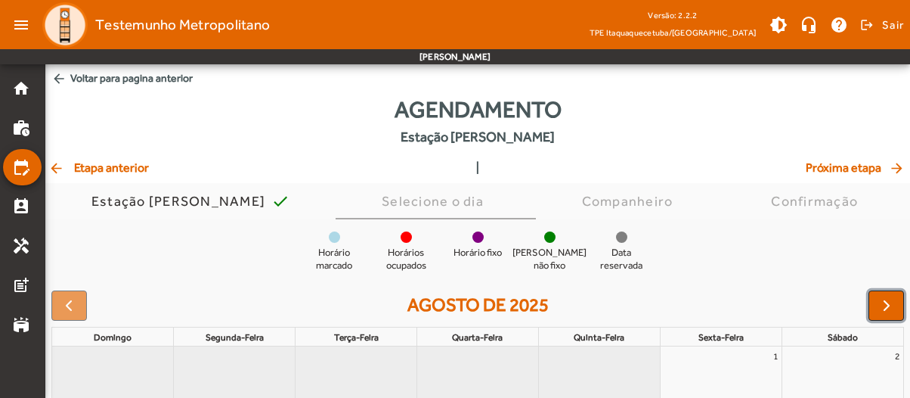
click at [881, 304] on span "button" at bounding box center [887, 305] width 18 height 18
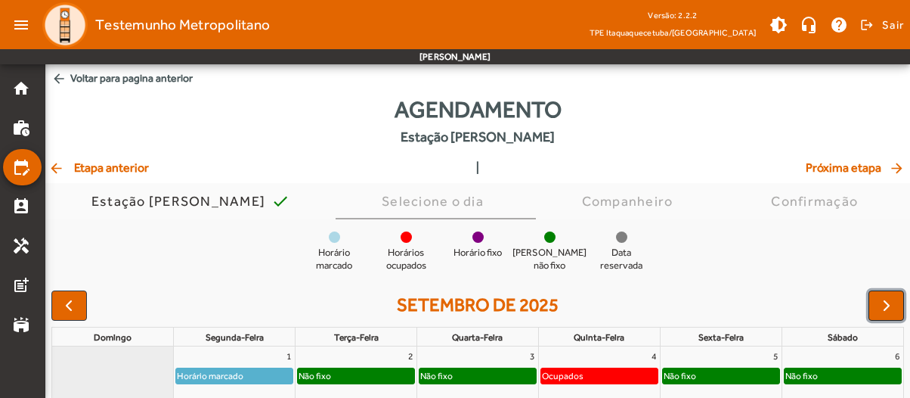
click at [881, 304] on span "button" at bounding box center [887, 305] width 18 height 18
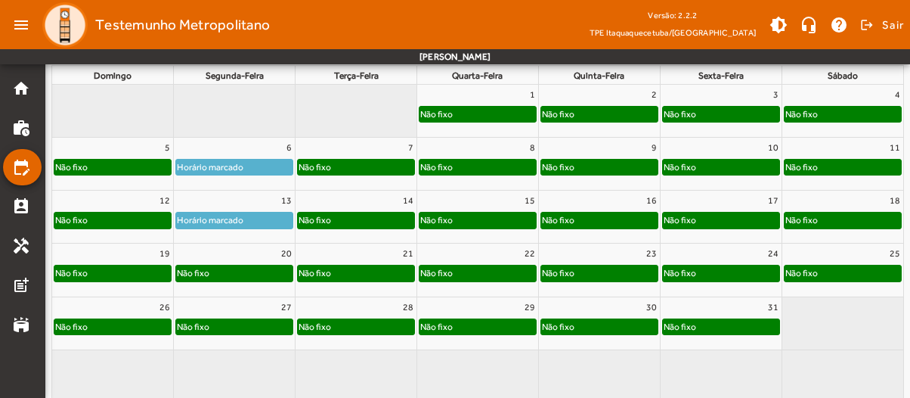
scroll to position [263, 0]
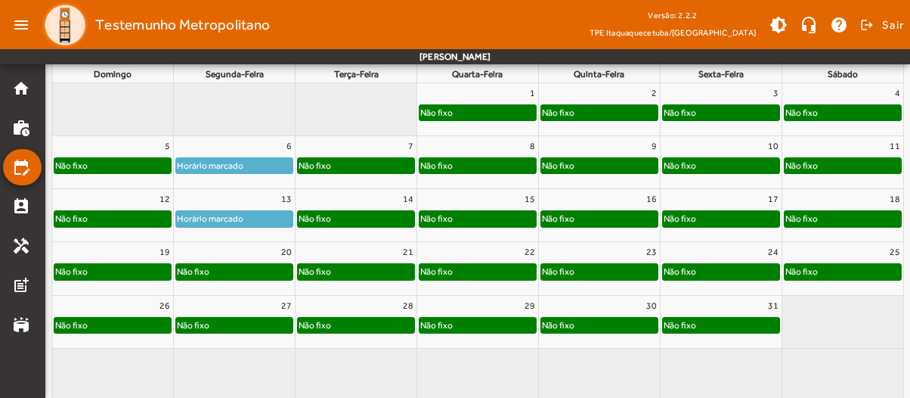
click at [209, 271] on div "Não fixo" at bounding box center [234, 271] width 116 height 15
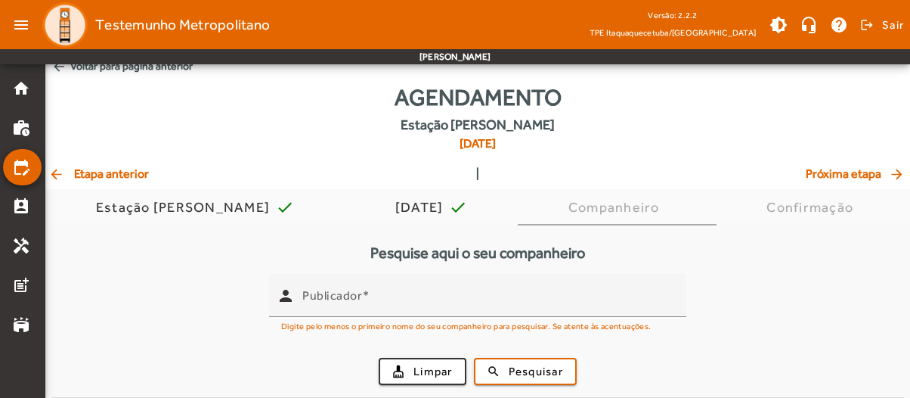
scroll to position [0, 0]
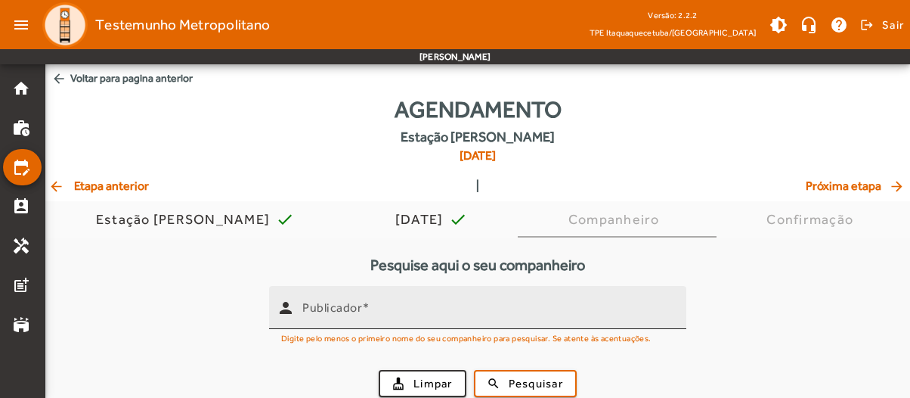
click at [365, 310] on span at bounding box center [366, 307] width 8 height 14
click at [365, 310] on input "Publicador" at bounding box center [488, 314] width 372 height 18
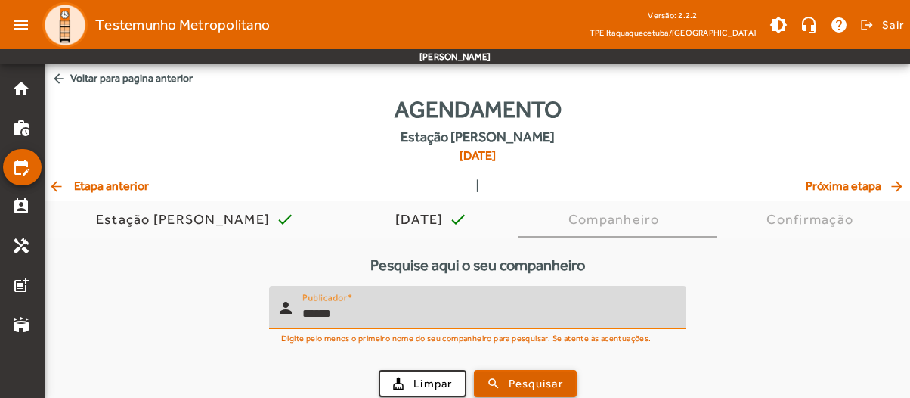
type input "******"
click at [505, 379] on span "submit" at bounding box center [526, 383] width 100 height 36
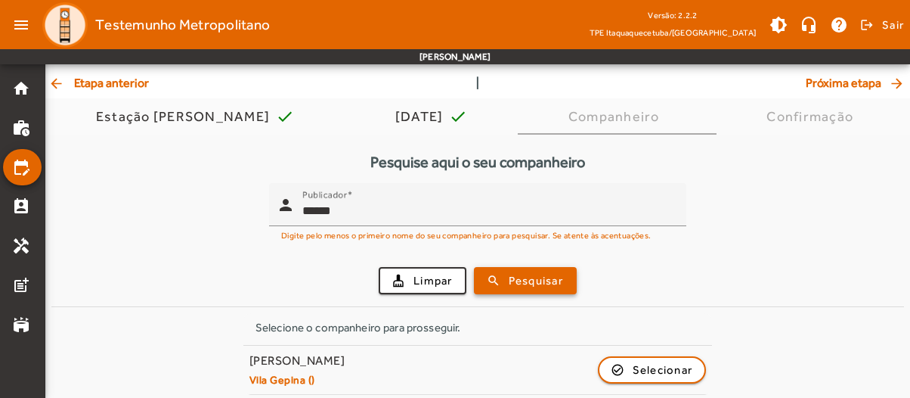
scroll to position [110, 0]
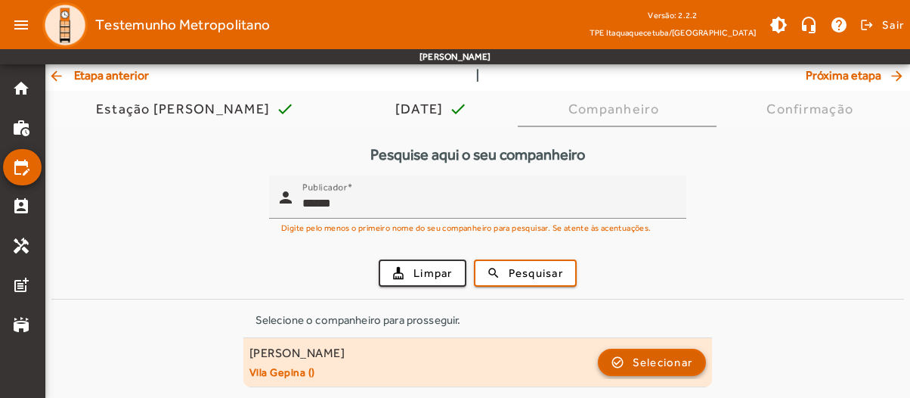
click at [652, 364] on span "Selecionar" at bounding box center [663, 362] width 60 height 18
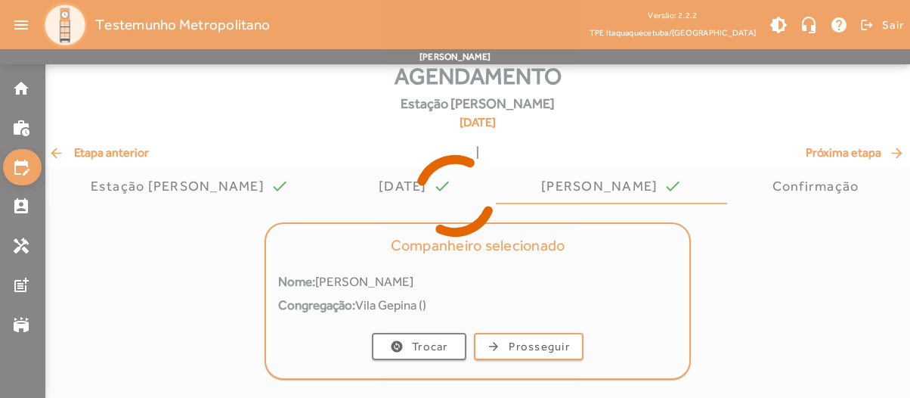
scroll to position [0, 0]
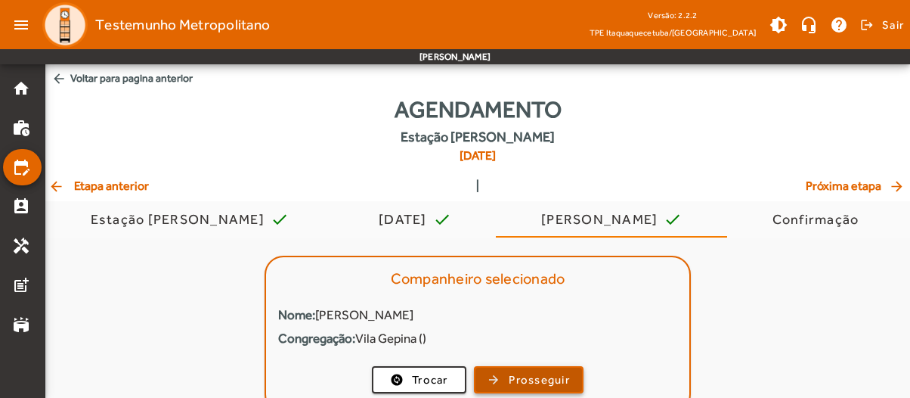
click at [525, 379] on span "Prosseguir" at bounding box center [539, 379] width 61 height 17
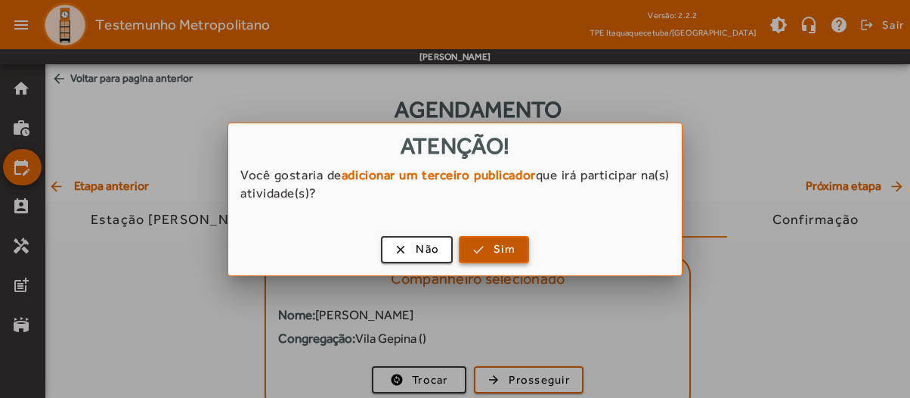
click at [488, 249] on span "button" at bounding box center [493, 249] width 67 height 36
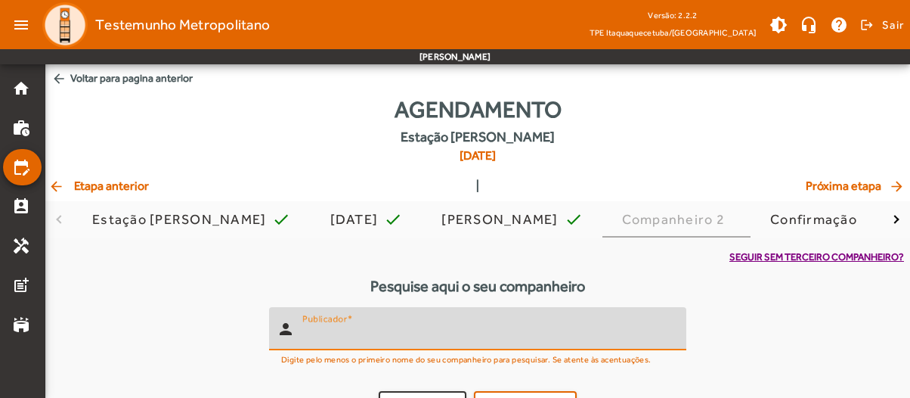
click at [384, 336] on input "Publicador" at bounding box center [488, 335] width 372 height 18
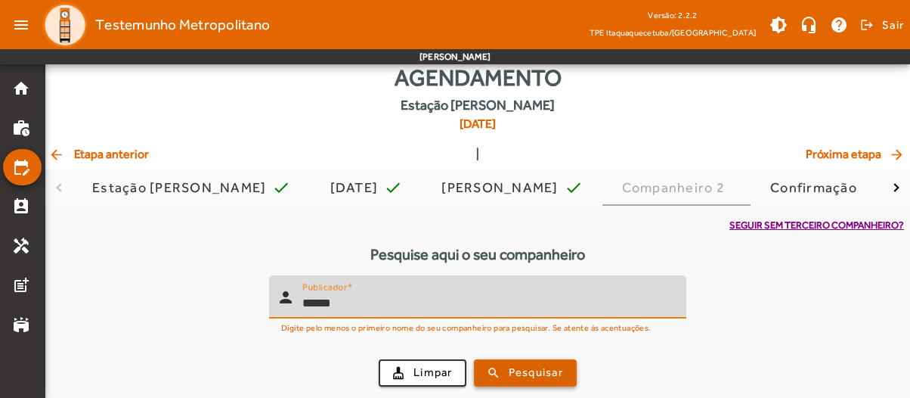
type input "******"
click at [517, 364] on span "Pesquisar" at bounding box center [536, 372] width 54 height 17
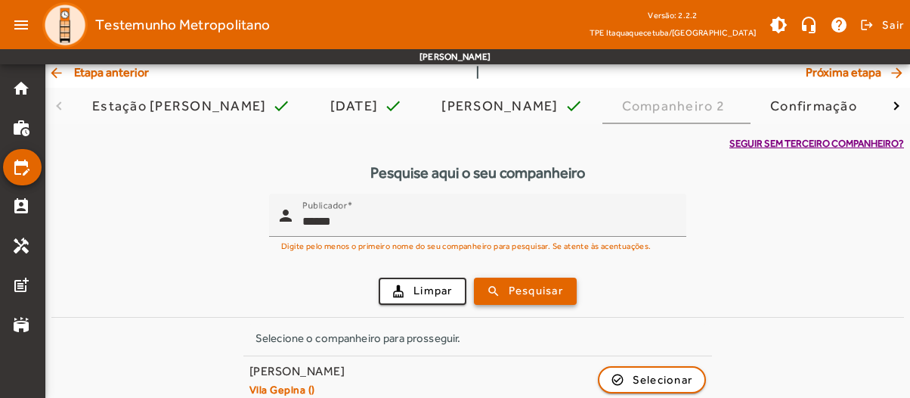
scroll to position [131, 0]
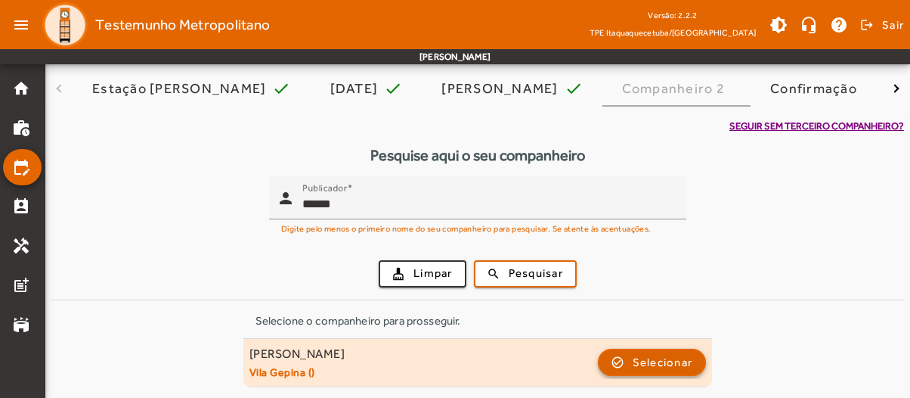
click at [661, 362] on span "Selecionar" at bounding box center [663, 362] width 60 height 18
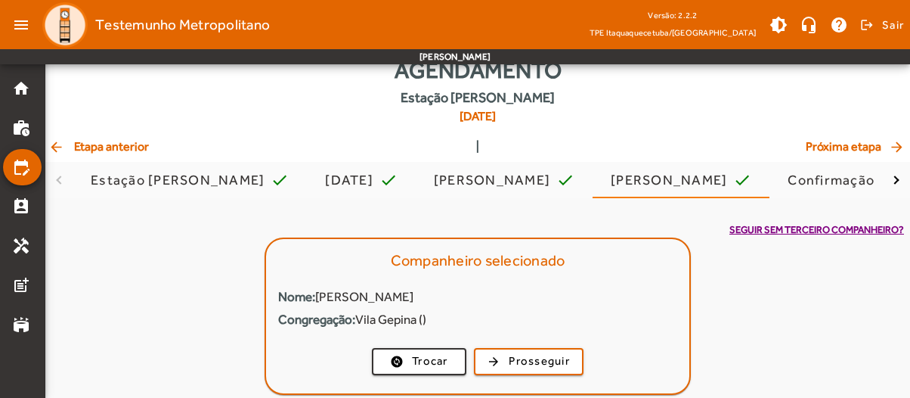
scroll to position [54, 0]
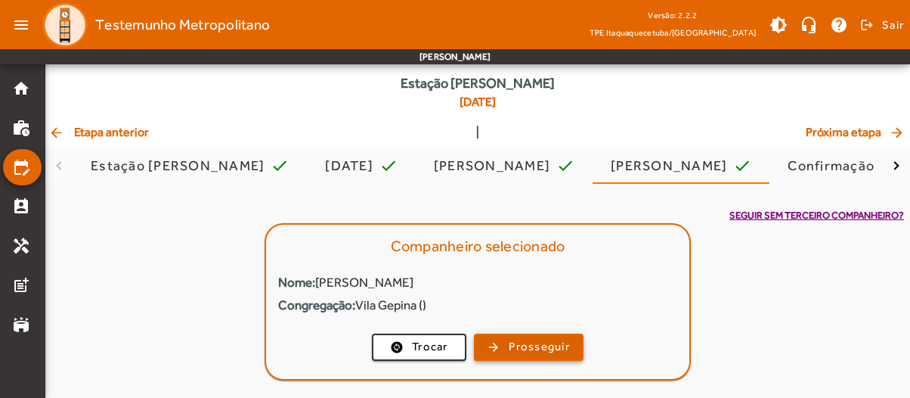
click at [541, 347] on span "Prosseguir" at bounding box center [539, 346] width 61 height 17
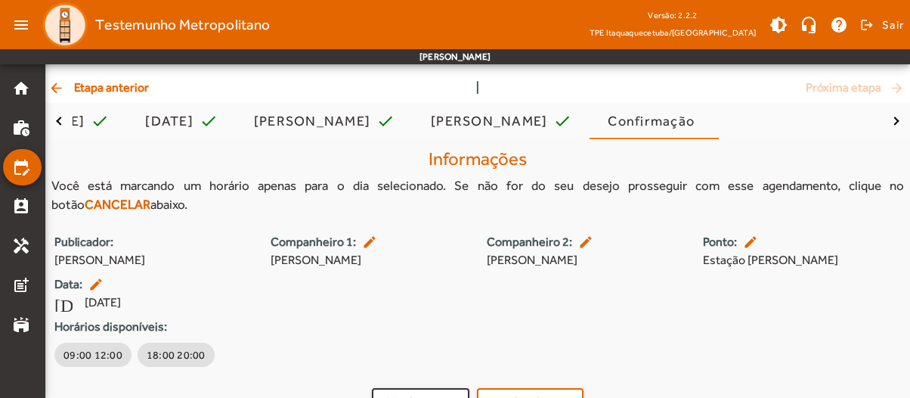
scroll to position [127, 0]
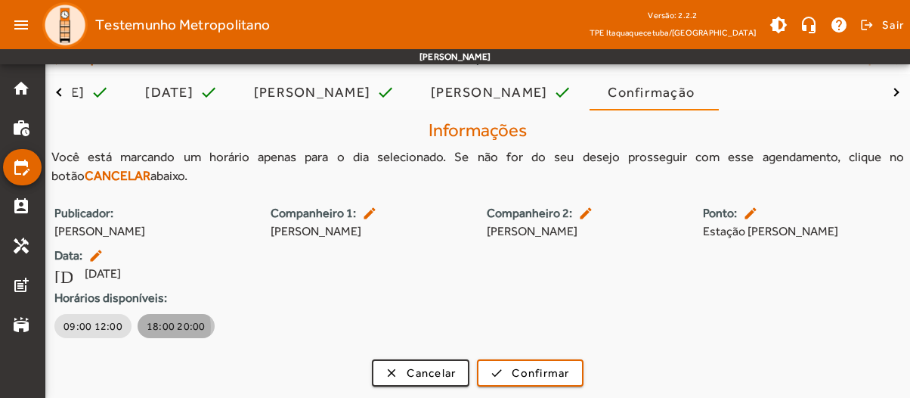
click at [163, 327] on span "18:00 20:00" at bounding box center [176, 325] width 59 height 15
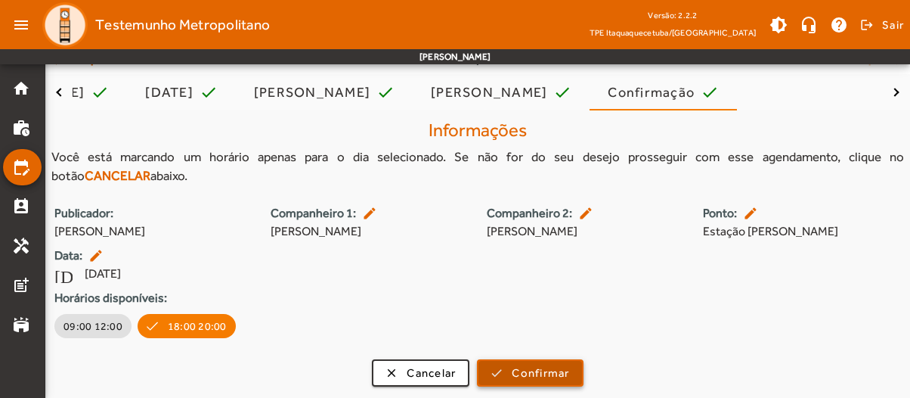
click at [537, 370] on span "Confirmar" at bounding box center [540, 372] width 57 height 17
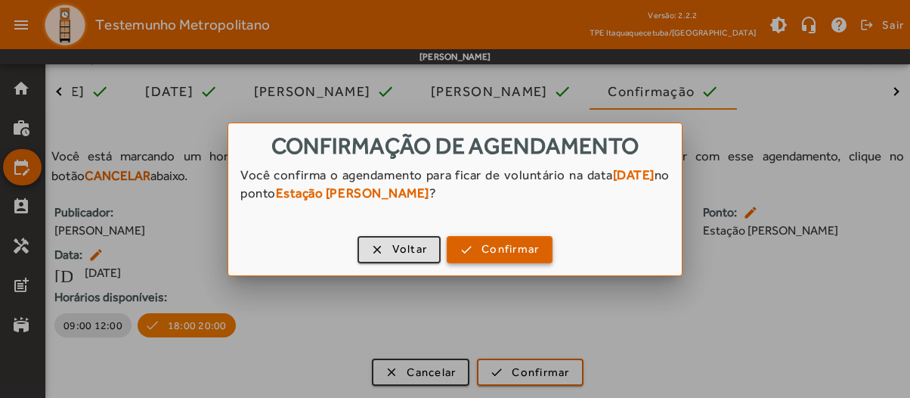
click at [490, 249] on span "Confirmar" at bounding box center [510, 248] width 57 height 17
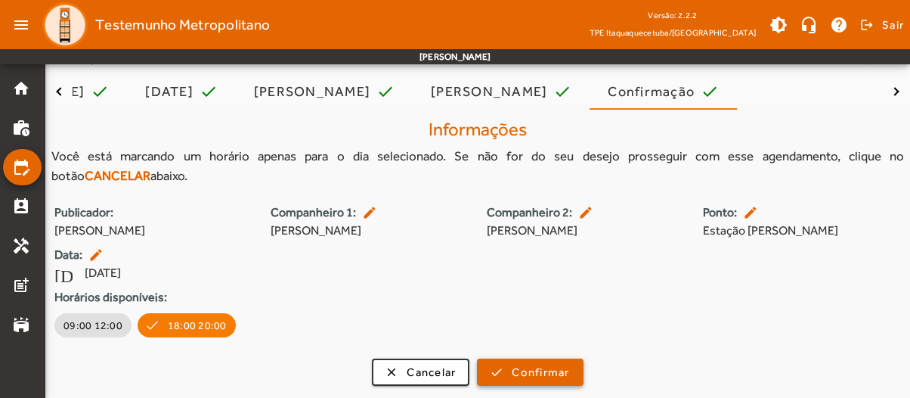
scroll to position [127, 0]
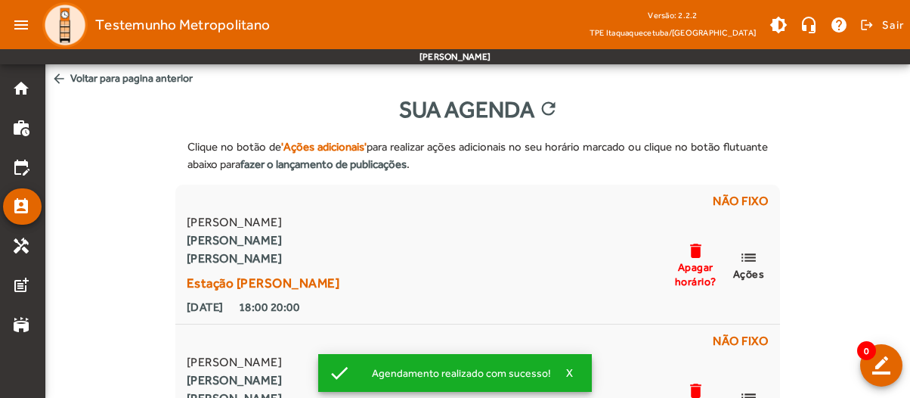
click at [73, 75] on span "arrow_back Voltar para pagina anterior" at bounding box center [477, 78] width 865 height 28
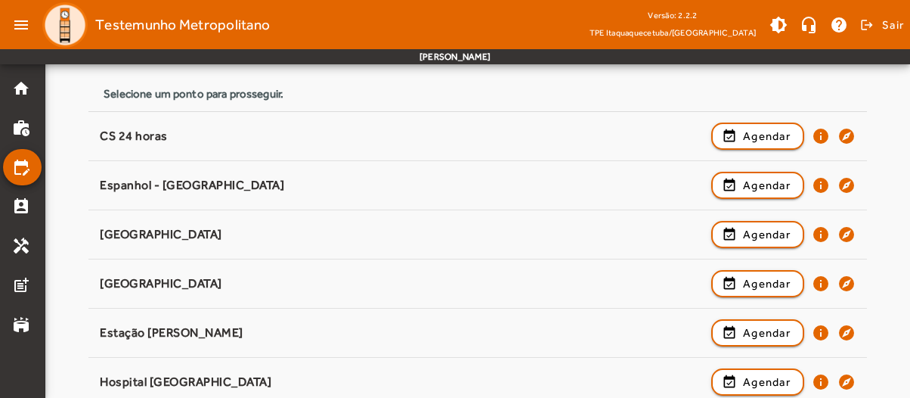
scroll to position [216, 0]
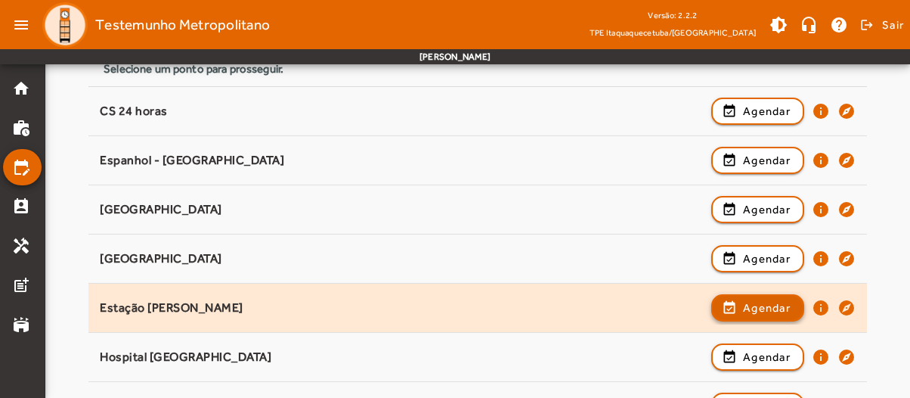
click at [733, 300] on span "button" at bounding box center [758, 308] width 90 height 36
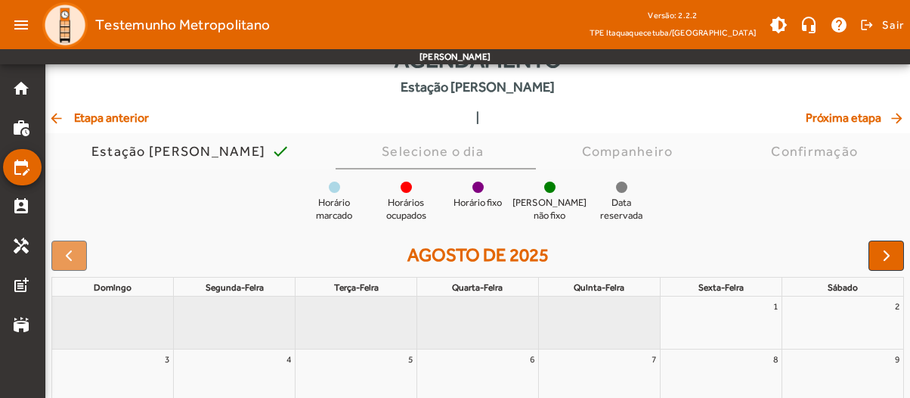
scroll to position [51, 0]
click at [880, 252] on span "button" at bounding box center [887, 255] width 18 height 18
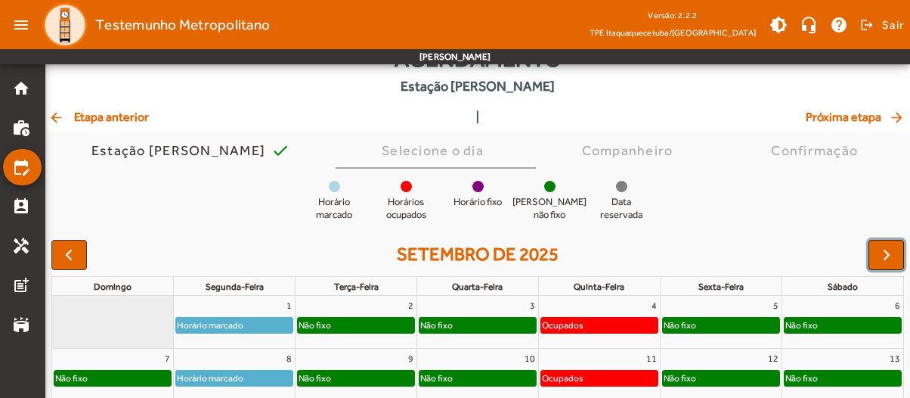
click at [880, 252] on span "button" at bounding box center [887, 255] width 18 height 18
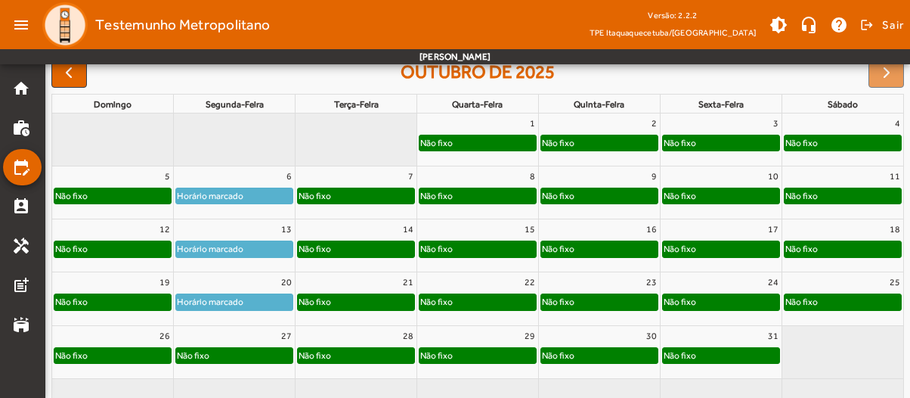
scroll to position [272, 0]
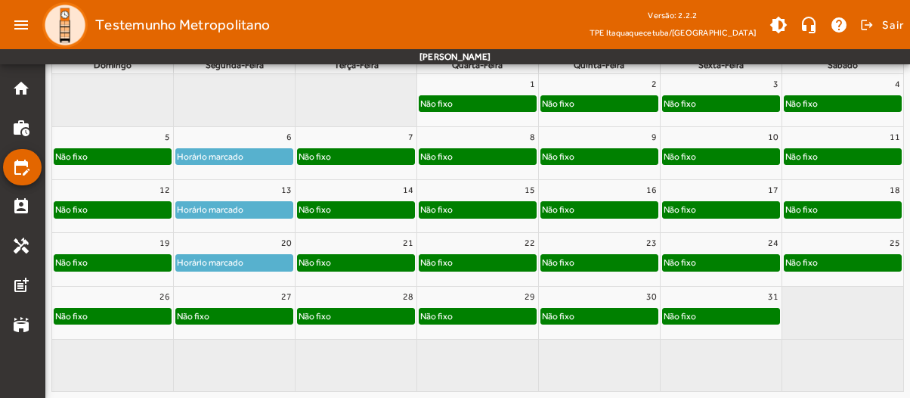
click at [228, 312] on div "Não fixo" at bounding box center [234, 315] width 116 height 15
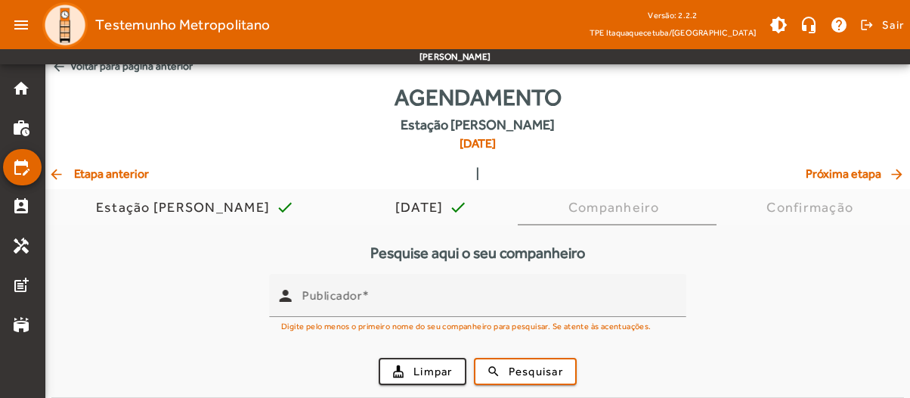
scroll to position [0, 0]
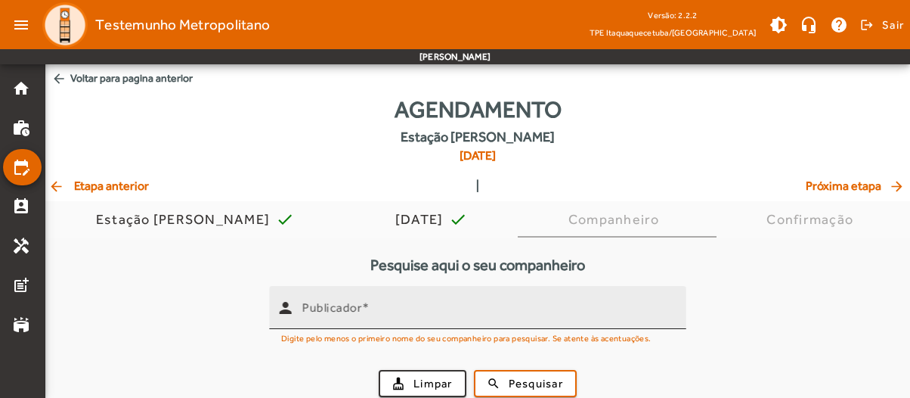
click at [395, 305] on input "Publicador" at bounding box center [488, 314] width 372 height 18
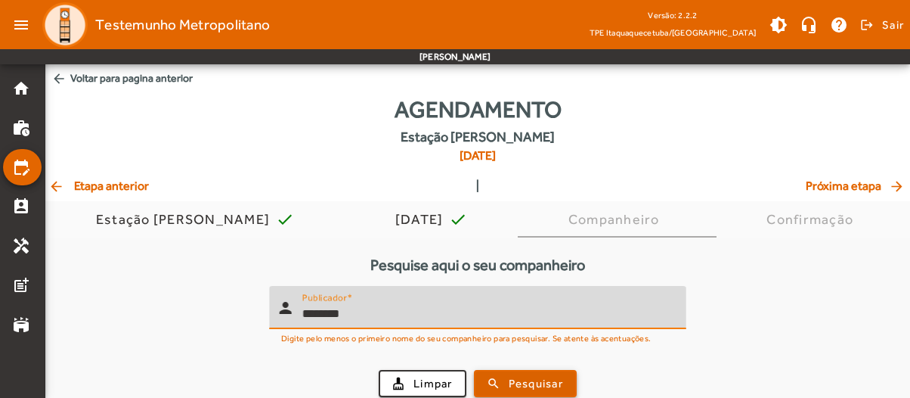
type input "********"
click at [501, 373] on span "submit" at bounding box center [526, 383] width 100 height 36
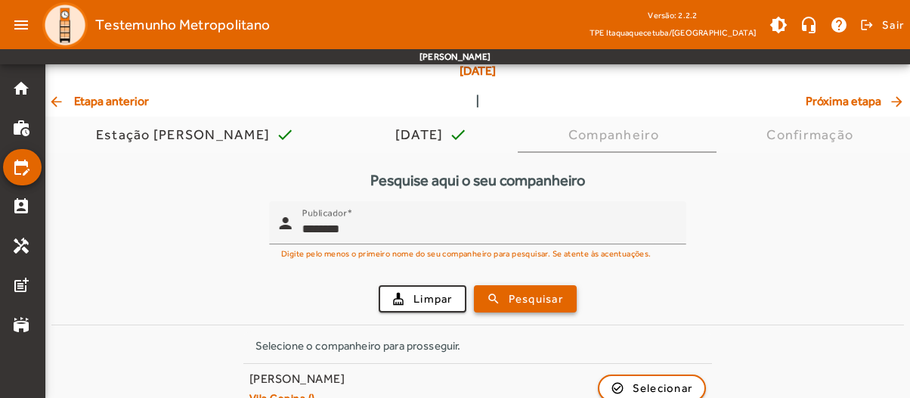
scroll to position [110, 0]
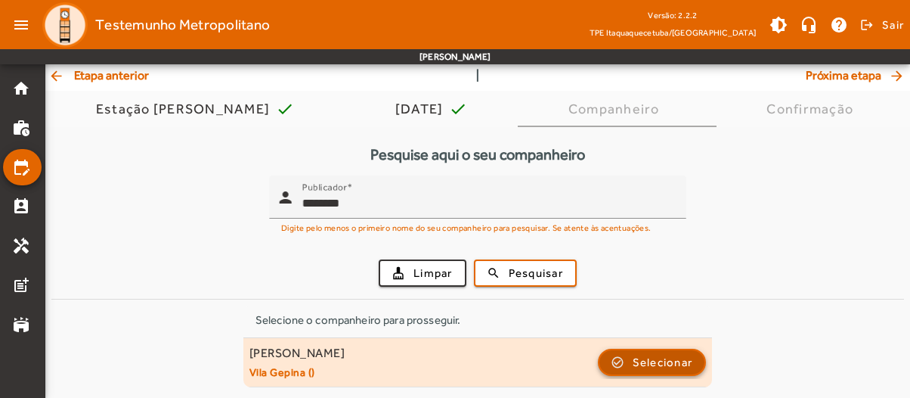
click at [643, 361] on span "Selecionar" at bounding box center [663, 362] width 60 height 18
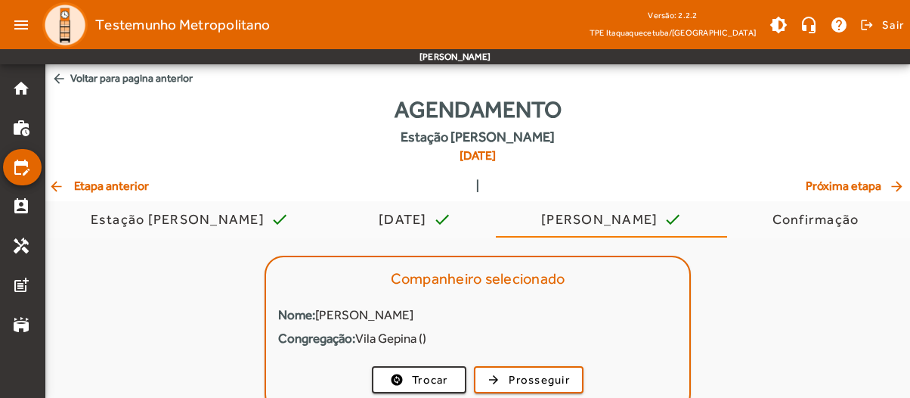
scroll to position [33, 0]
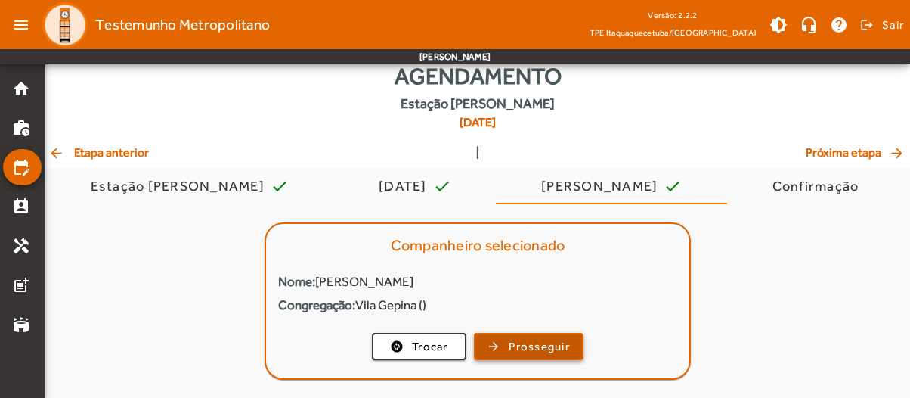
click at [534, 341] on span "Prosseguir" at bounding box center [539, 346] width 61 height 17
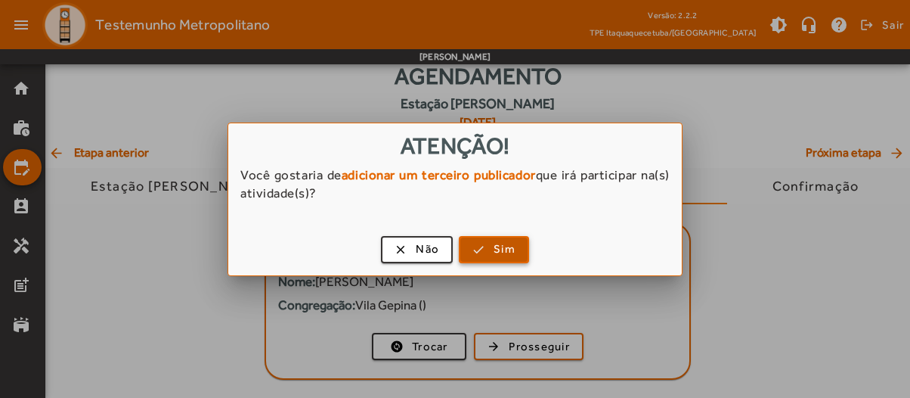
click at [494, 246] on span "Sim" at bounding box center [505, 248] width 22 height 17
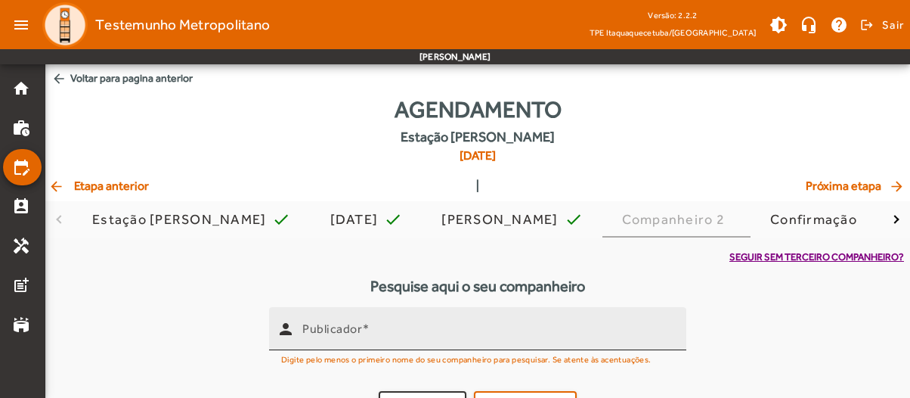
click at [417, 329] on input "Publicador" at bounding box center [488, 335] width 372 height 18
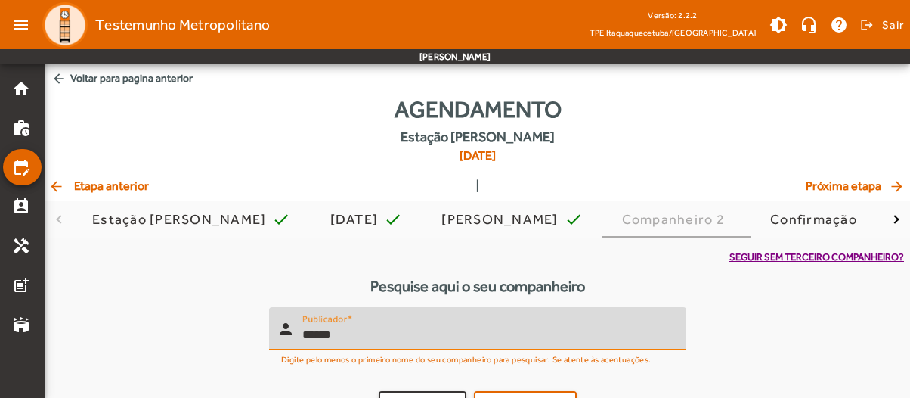
scroll to position [32, 0]
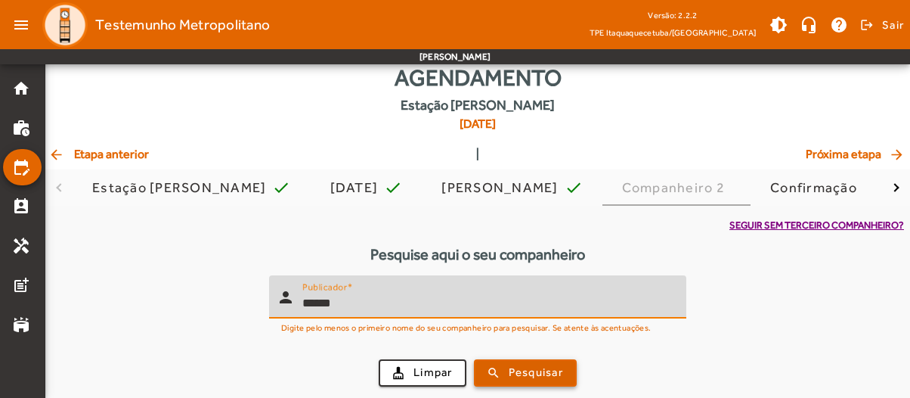
type input "******"
click at [501, 371] on span "submit" at bounding box center [526, 373] width 100 height 36
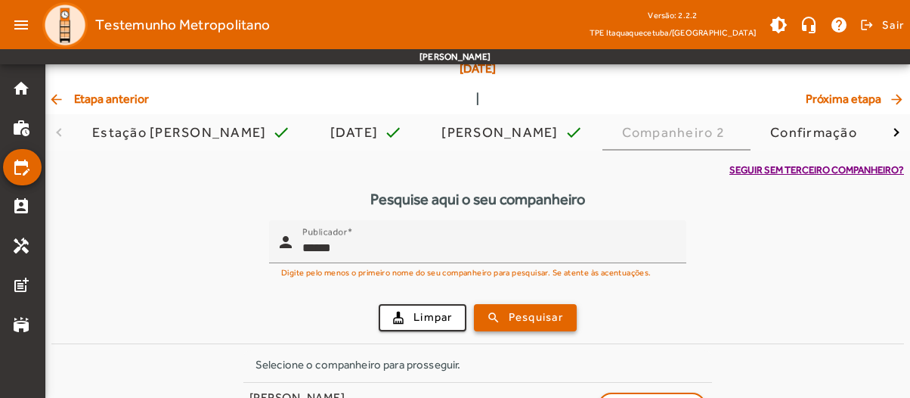
scroll to position [131, 0]
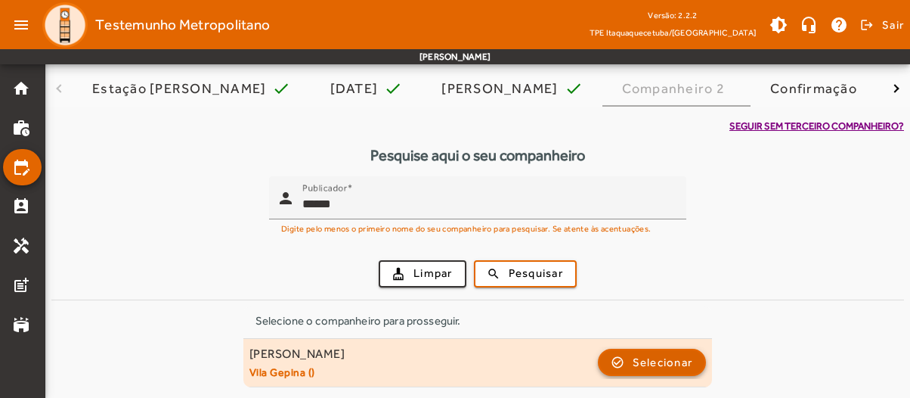
click at [644, 358] on span "Selecionar" at bounding box center [663, 362] width 60 height 18
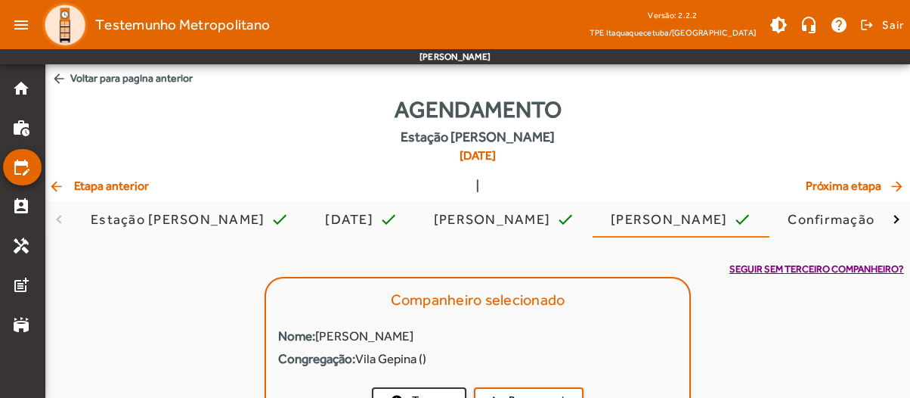
scroll to position [54, 0]
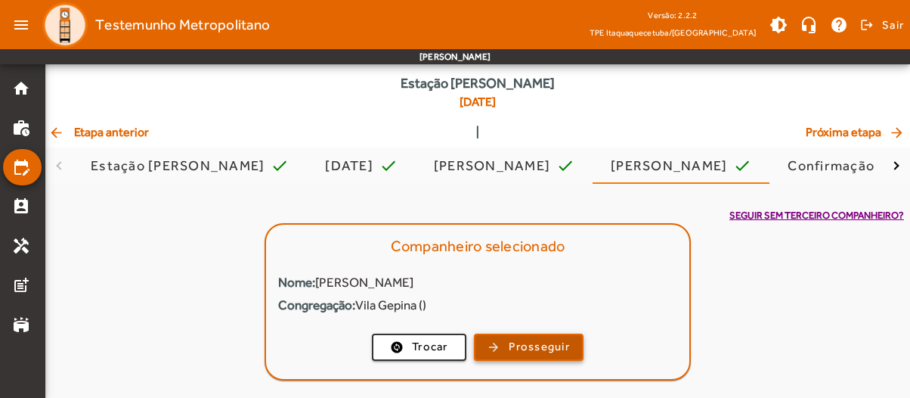
click at [510, 349] on span "Prosseguir" at bounding box center [539, 346] width 61 height 17
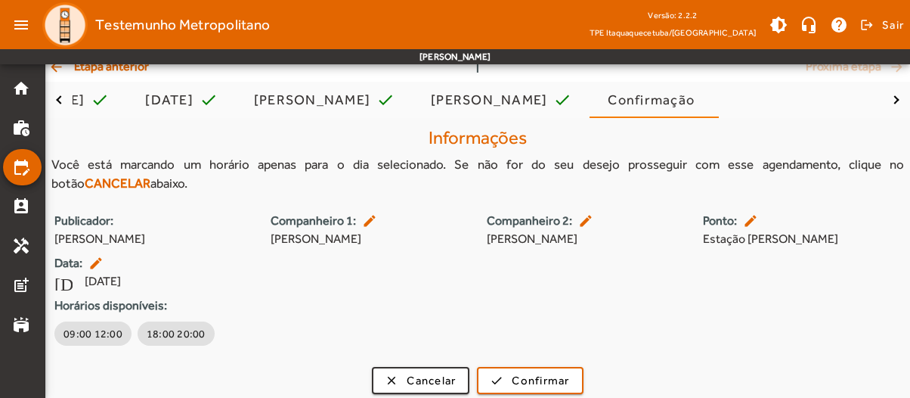
scroll to position [127, 0]
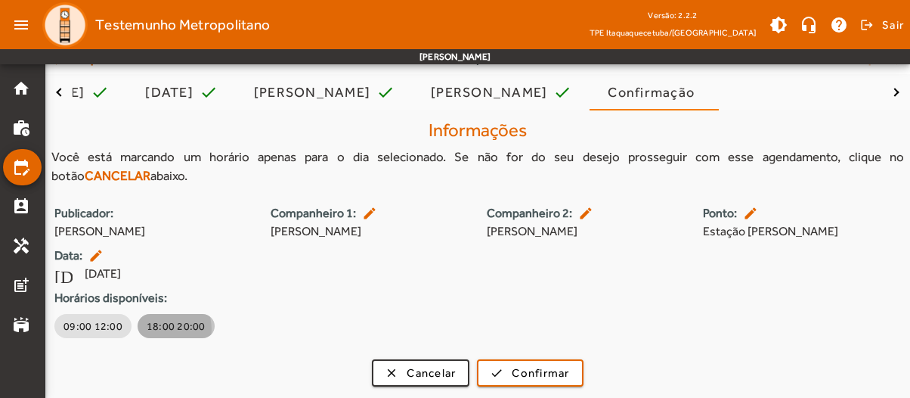
click at [150, 329] on span "18:00 20:00" at bounding box center [176, 325] width 59 height 15
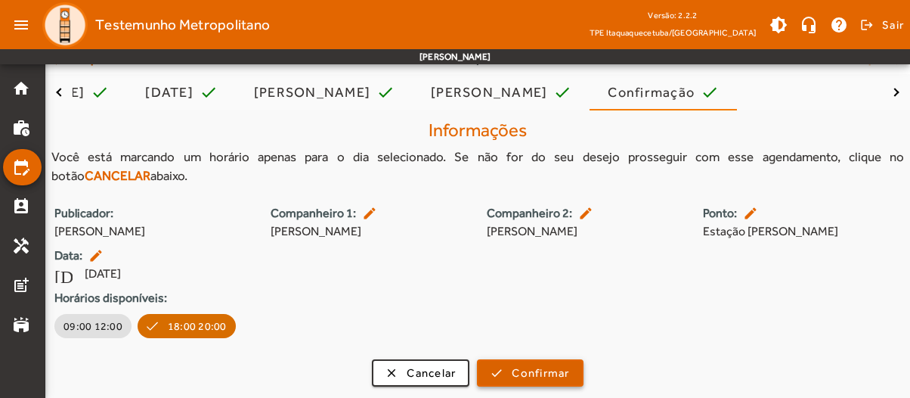
click at [526, 374] on span "Confirmar" at bounding box center [540, 372] width 57 height 17
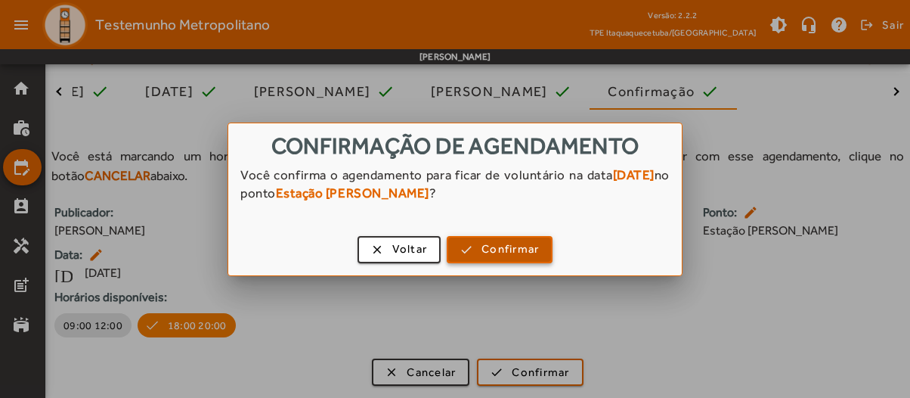
click at [478, 240] on span "button" at bounding box center [499, 249] width 103 height 36
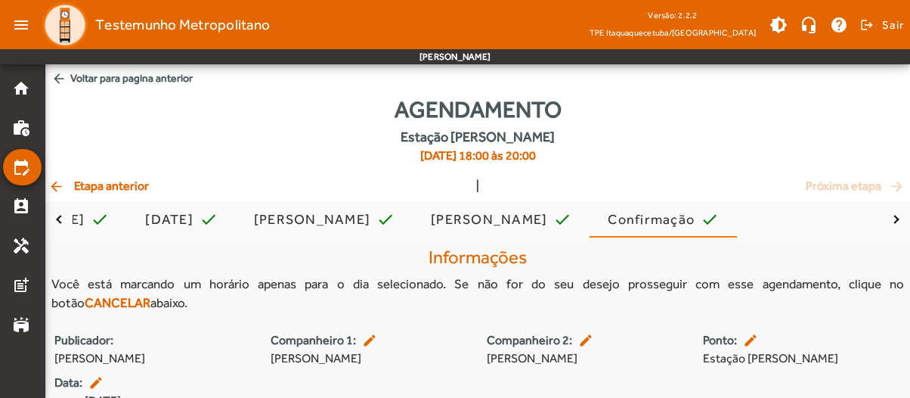
scroll to position [127, 0]
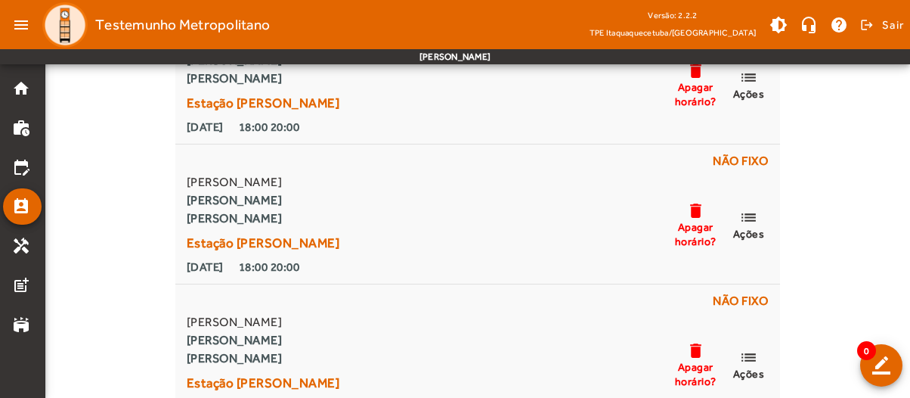
scroll to position [1182, 0]
